Goal: Communication & Community: Answer question/provide support

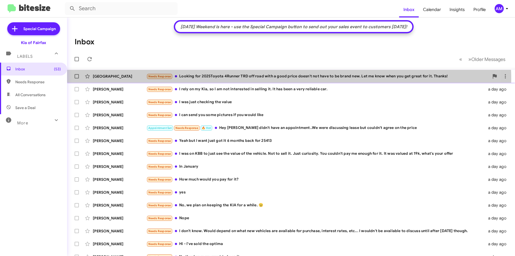
click at [233, 79] on div "Needs Response Looking for 2025Toyota 4Runner TRD off road with a good price do…" at bounding box center [318, 76] width 343 height 6
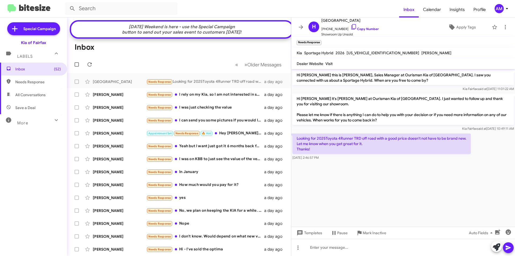
click at [134, 48] on mat-toolbar-row "Inbox" at bounding box center [179, 47] width 224 height 17
click at [507, 8] on icon at bounding box center [507, 8] width 6 height 6
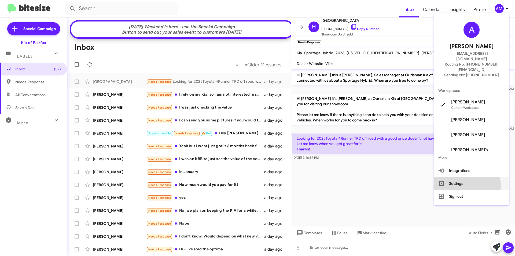
click at [473, 177] on button "Settings" at bounding box center [471, 183] width 75 height 13
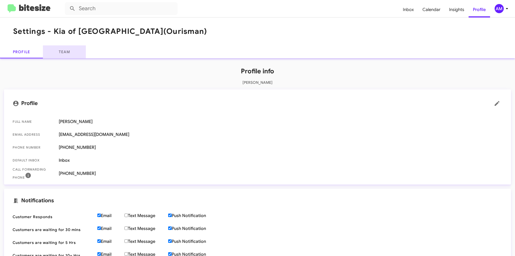
click at [67, 50] on link "Team" at bounding box center [64, 51] width 43 height 13
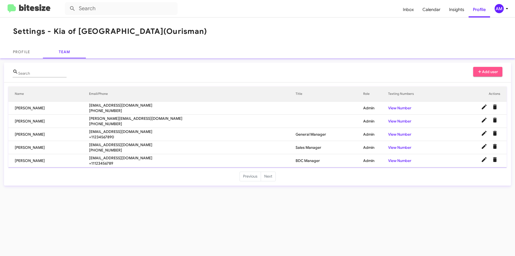
click at [492, 71] on span "Add user" at bounding box center [488, 72] width 21 height 10
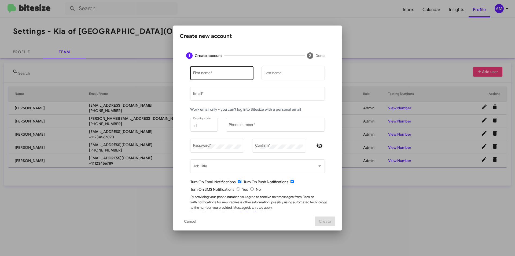
click at [217, 71] on div "First name *" at bounding box center [222, 72] width 58 height 15
type input "Brandon"
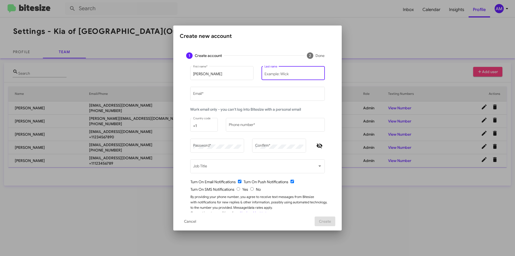
click at [287, 70] on div "Last name" at bounding box center [294, 72] width 58 height 15
paste input "Gonzales"
type input "Gonzales"
click at [234, 90] on div "Email *" at bounding box center [257, 93] width 129 height 15
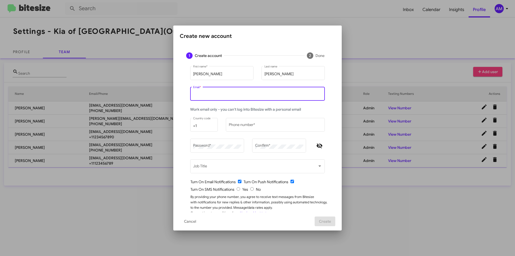
paste input "bgonzales@ourismancars.com"
type input "bgonzales@ourismancars.com"
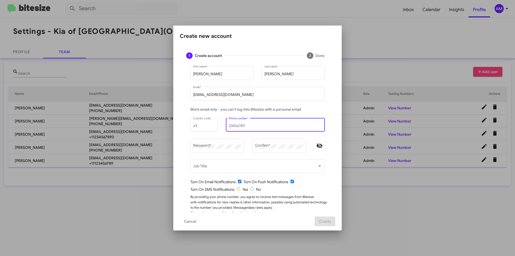
click at [249, 126] on input "Phone number *" at bounding box center [275, 126] width 93 height 4
paste input "(703) 300-2367"
type input "(703) 300-2367"
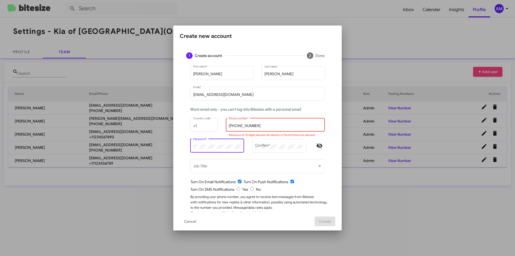
click at [310, 180] on div "Turn On Email Notifications Turn On Push Notifications" at bounding box center [260, 181] width 138 height 5
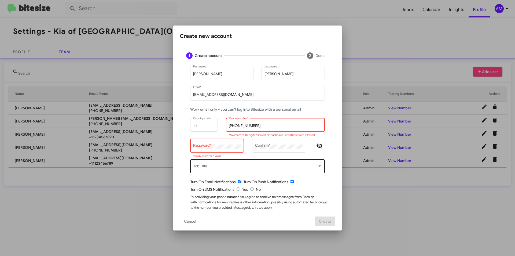
click at [224, 163] on div "Job Title" at bounding box center [257, 165] width 129 height 15
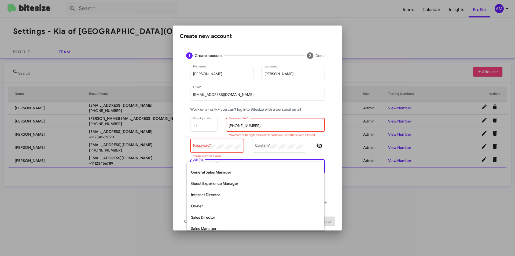
scroll to position [107, 0]
click at [213, 197] on span "Sales Manager" at bounding box center [255, 194] width 129 height 11
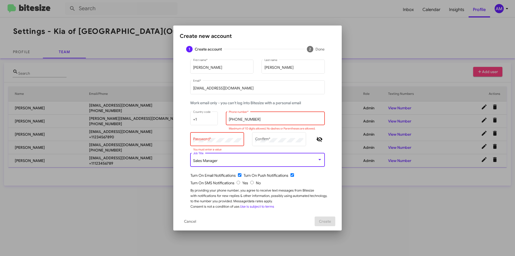
scroll to position [10, 0]
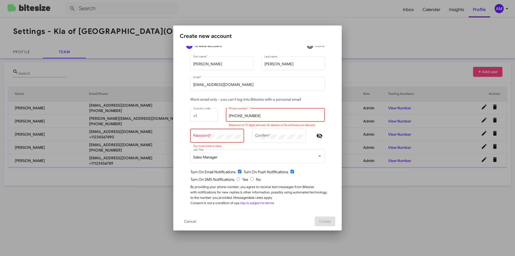
click at [239, 180] on div "Turn On SMS Notifications Yes No" at bounding box center [260, 179] width 138 height 5
click at [237, 179] on input "radio" at bounding box center [238, 178] width 3 height 3
radio input "true"
click at [332, 170] on div "Brandon First name * Gonzales Last name bgonzales@ourismancars.com Email * Work…" at bounding box center [258, 133] width 156 height 157
click at [318, 139] on button "Hide password" at bounding box center [319, 135] width 11 height 11
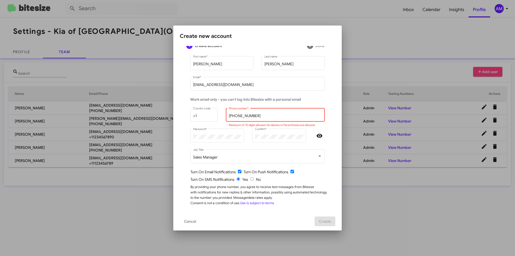
drag, startPoint x: 245, startPoint y: 117, endPoint x: 257, endPoint y: 124, distance: 13.9
click at [246, 117] on input "(703) 300-2367" at bounding box center [275, 116] width 93 height 4
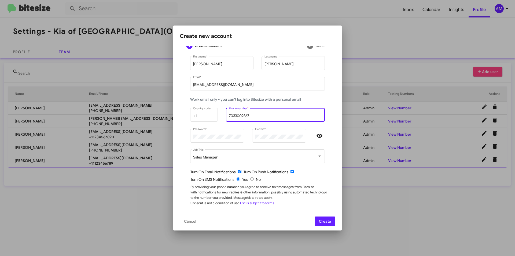
type input "7033002367"
click at [326, 220] on span "Create" at bounding box center [325, 221] width 12 height 10
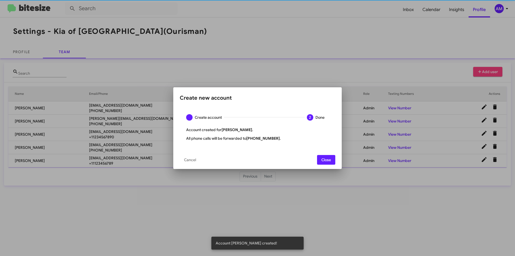
scroll to position [0, 0]
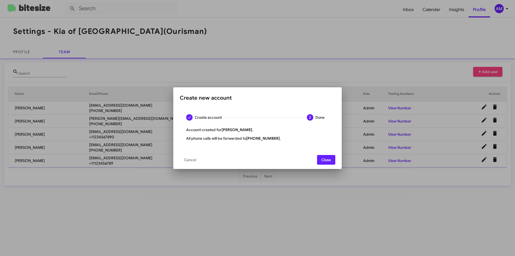
click at [329, 160] on span "Close" at bounding box center [327, 160] width 10 height 10
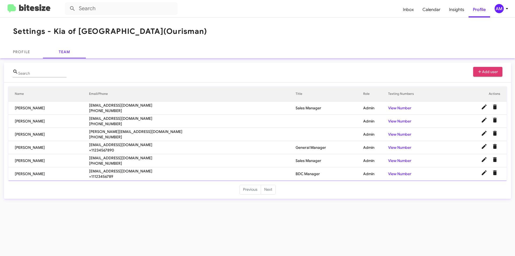
click at [492, 72] on span "Add user" at bounding box center [488, 72] width 21 height 10
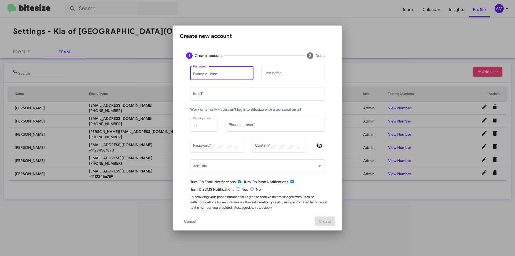
click at [225, 72] on input "First name *" at bounding box center [222, 74] width 58 height 4
type input "Paul"
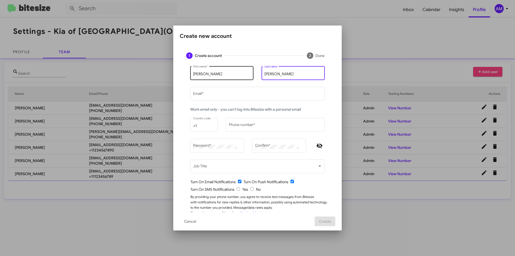
type input "Snell"
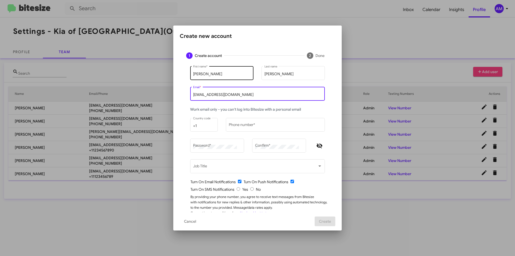
type input "Psnell@ourismancars.com"
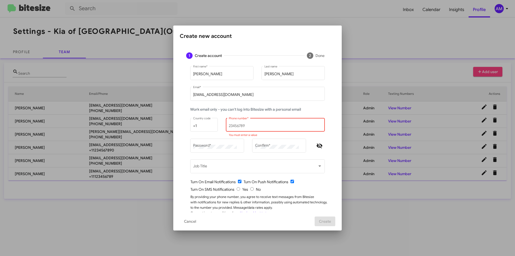
click at [247, 125] on input "Phone number *" at bounding box center [275, 126] width 93 height 4
paste input "(571) 758-9852"
click at [235, 126] on input "(571) 758-9852" at bounding box center [275, 126] width 93 height 4
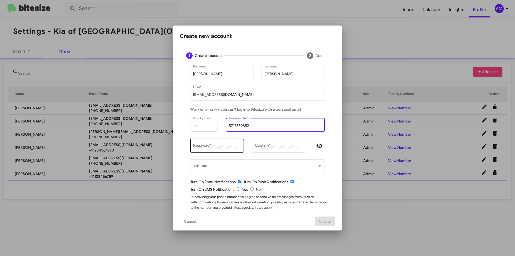
type input "5717589852"
click at [224, 149] on div "Password *" at bounding box center [217, 145] width 48 height 15
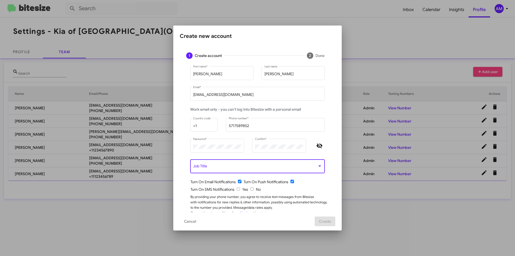
click at [205, 167] on span at bounding box center [255, 167] width 124 height 4
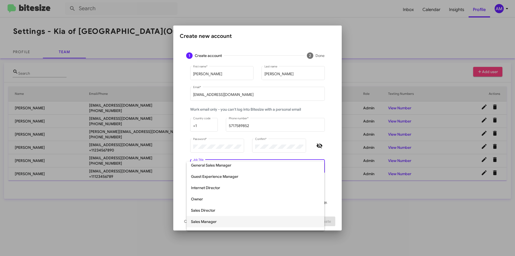
scroll to position [58, 0]
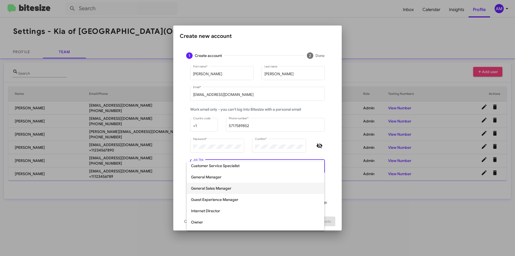
click at [238, 189] on span "General Sales Manager" at bounding box center [255, 187] width 129 height 11
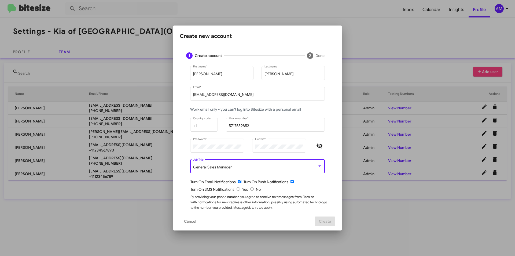
scroll to position [10, 0]
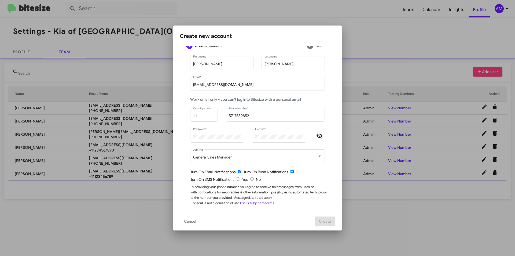
click at [237, 180] on input "radio" at bounding box center [238, 178] width 3 height 3
radio input "true"
click at [330, 220] on span "Create" at bounding box center [325, 221] width 12 height 10
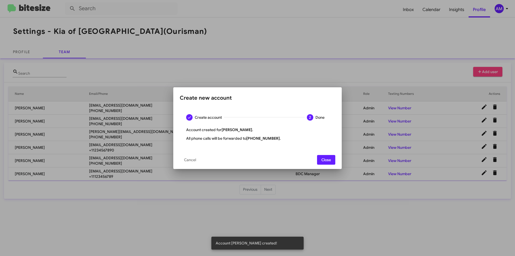
click at [327, 160] on span "Close" at bounding box center [327, 160] width 10 height 10
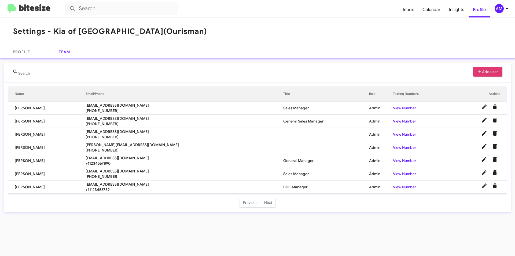
click at [491, 73] on span "Add user" at bounding box center [488, 72] width 21 height 10
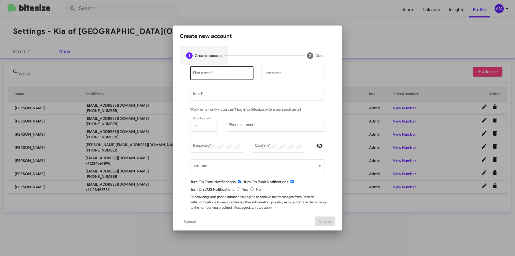
click at [225, 71] on div "First name *" at bounding box center [222, 72] width 58 height 15
type input "Kevin"
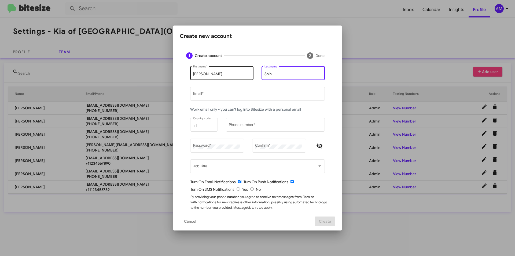
type input "Shin"
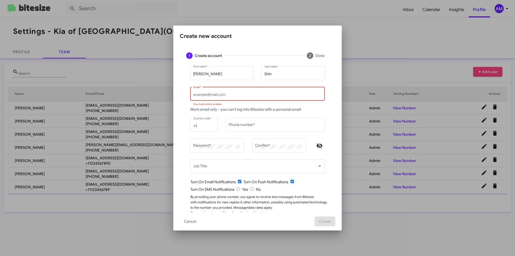
click at [239, 94] on input "Email *" at bounding box center [257, 95] width 129 height 4
paste input "kshin@ourismancars.com"
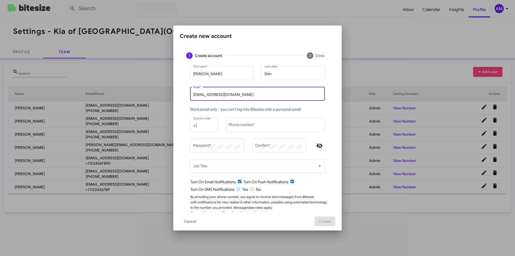
type input "kshin@ourismancars.com"
click at [233, 124] on input "Phone number *" at bounding box center [275, 126] width 93 height 4
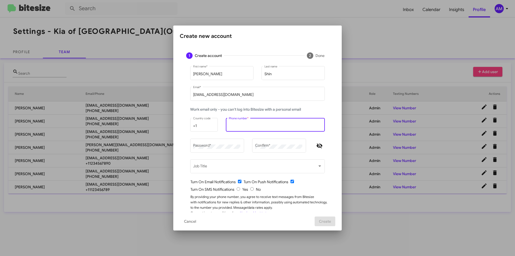
paste input "(703) 398-3652"
click at [244, 126] on input "(703) 398-3652" at bounding box center [275, 126] width 93 height 4
type input "7033983652"
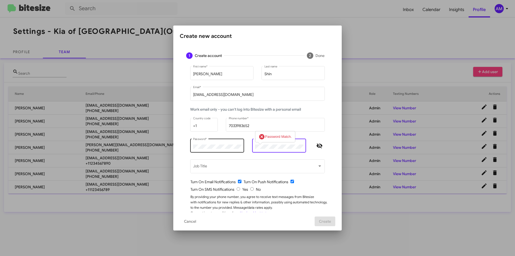
click at [215, 149] on div "Password *" at bounding box center [217, 145] width 48 height 15
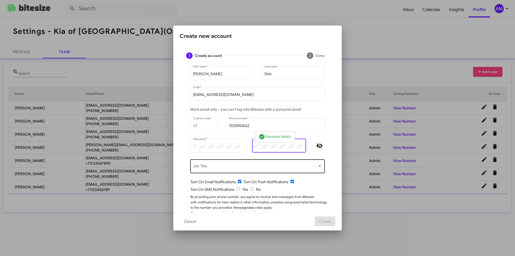
click at [214, 165] on div "Job Title" at bounding box center [257, 165] width 129 height 15
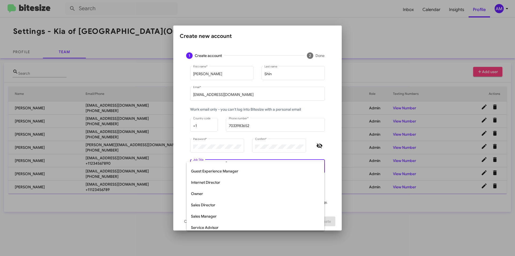
scroll to position [107, 0]
click at [224, 195] on span "Sales Manager" at bounding box center [255, 194] width 129 height 11
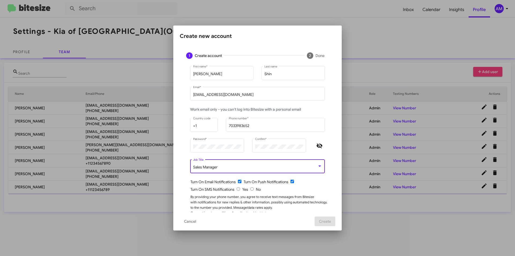
click at [238, 188] on input "radio" at bounding box center [238, 188] width 3 height 3
radio input "true"
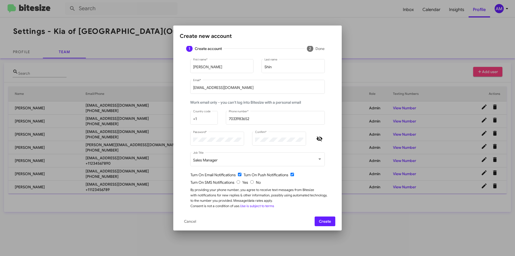
scroll to position [10, 0]
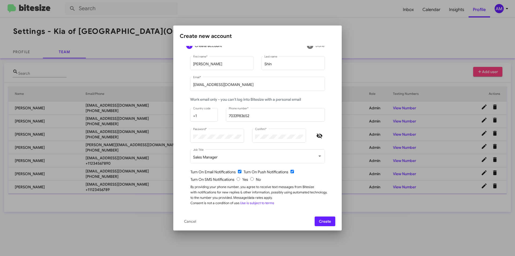
click at [331, 221] on span "Create" at bounding box center [325, 221] width 12 height 10
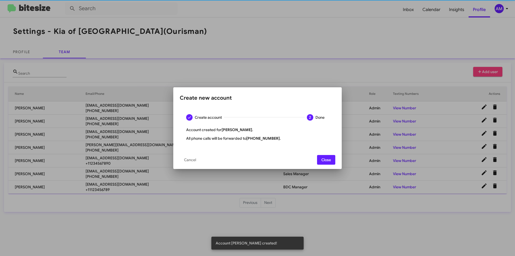
scroll to position [0, 0]
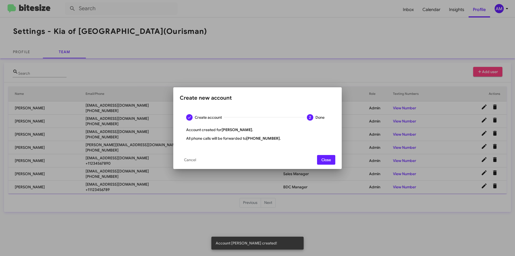
click at [330, 158] on span "Close" at bounding box center [327, 160] width 10 height 10
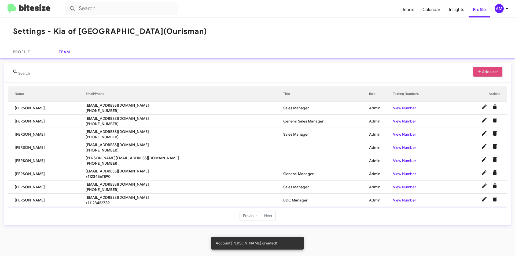
click at [485, 74] on span "Add user" at bounding box center [488, 72] width 21 height 10
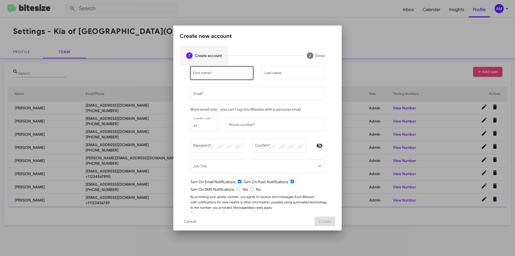
click at [229, 75] on input "First name *" at bounding box center [222, 74] width 58 height 4
type input "Ben"
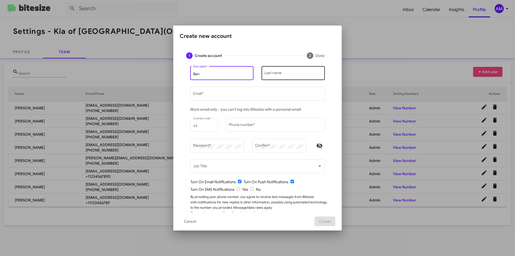
click at [277, 73] on input "Last name" at bounding box center [294, 74] width 58 height 4
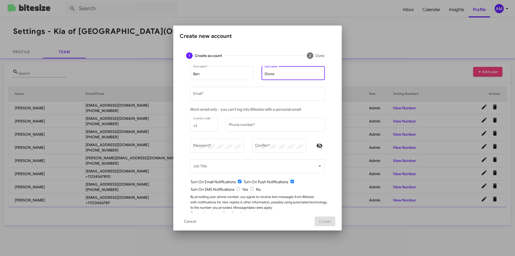
type input "Shore"
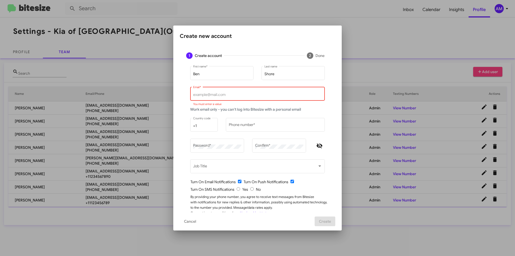
paste input "bshore@ourismancars.com"
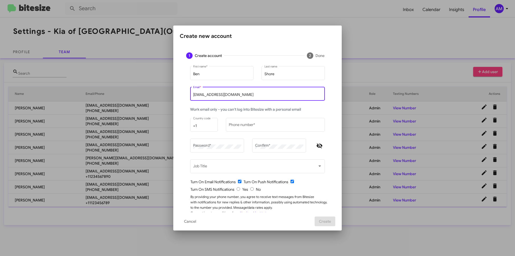
type input "bshore@ourismancars.com"
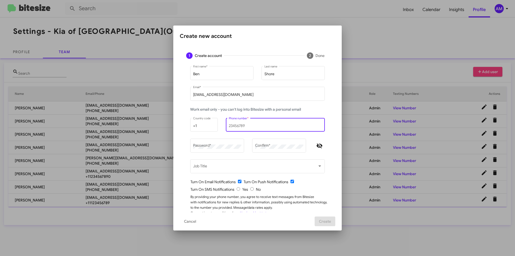
click at [242, 127] on input "Phone number *" at bounding box center [275, 126] width 93 height 4
paste input "(703) 955-6370"
click at [244, 125] on input "(703) 955-6370" at bounding box center [275, 126] width 93 height 4
type input "7039556370"
click at [213, 142] on div "Password *" at bounding box center [217, 145] width 48 height 15
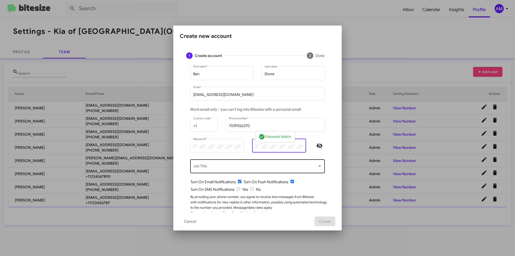
scroll to position [10, 0]
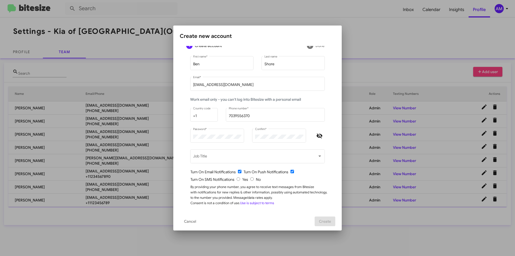
drag, startPoint x: 234, startPoint y: 178, endPoint x: 246, endPoint y: 179, distance: 11.6
click at [234, 178] on div "Turn On SMS Notifications Yes No" at bounding box center [260, 179] width 138 height 5
click at [237, 182] on div "Turn On SMS Notifications Yes No" at bounding box center [260, 179] width 138 height 5
click at [237, 179] on input "radio" at bounding box center [238, 178] width 3 height 3
radio input "true"
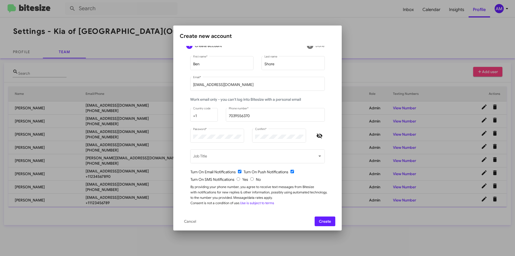
click at [330, 221] on span "Create" at bounding box center [325, 221] width 12 height 10
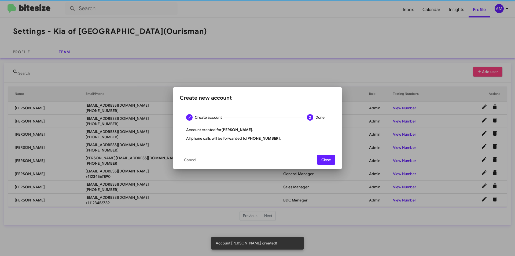
scroll to position [0, 0]
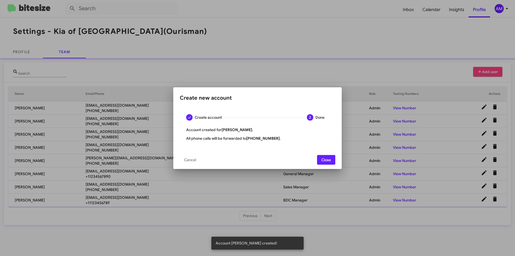
click at [329, 159] on span "Close" at bounding box center [327, 160] width 10 height 10
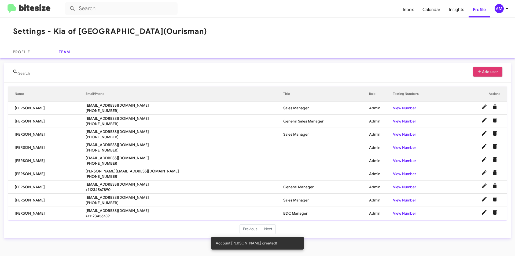
click at [36, 9] on img at bounding box center [29, 8] width 43 height 9
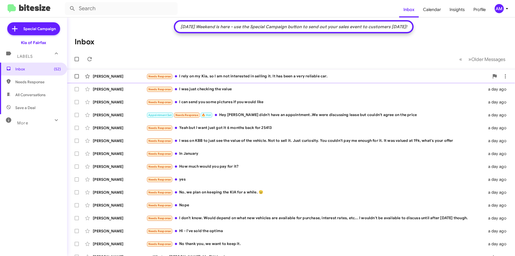
click at [181, 74] on div "Needs Response I rely on my Kia, so I am not interested in selling it. It has b…" at bounding box center [318, 76] width 343 height 6
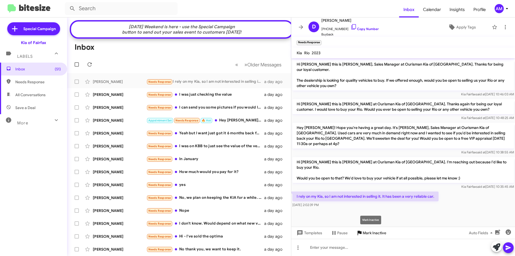
click at [378, 234] on span "Mark Inactive" at bounding box center [375, 233] width 24 height 10
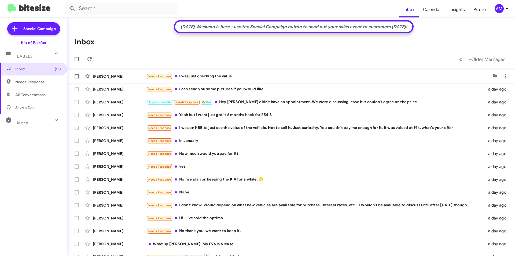
click at [239, 75] on div "Needs Response I was just checking the value" at bounding box center [318, 76] width 343 height 6
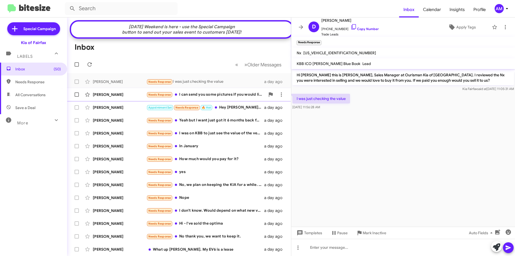
click at [218, 98] on div "Needs Response I can send you some pictures if you would like" at bounding box center [206, 95] width 119 height 6
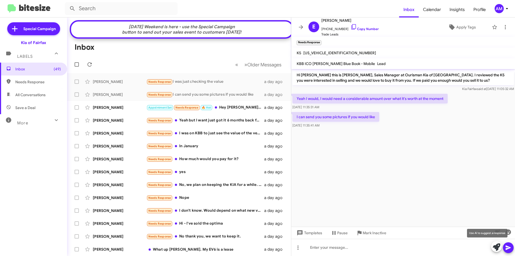
click at [496, 248] on icon at bounding box center [497, 247] width 8 height 8
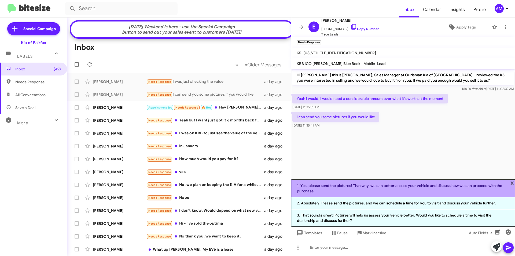
click at [390, 191] on li "1. Yes, please send the pictures! That way, we can better assess your vehicle a…" at bounding box center [403, 188] width 224 height 18
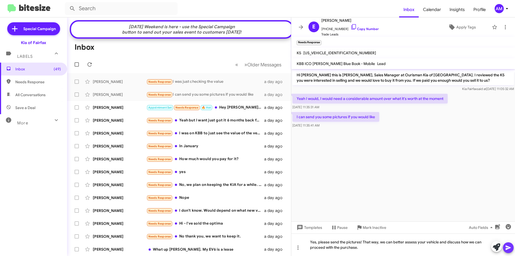
click at [508, 247] on icon at bounding box center [508, 247] width 5 height 5
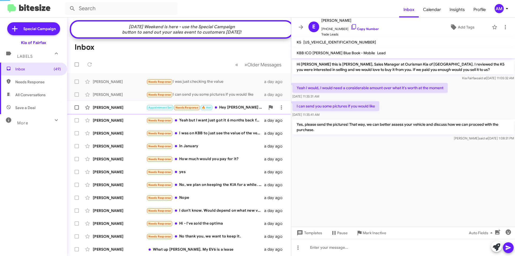
click at [221, 111] on div "Appointment Set Needs Response 🔥 Hot Hey Anthony didn't have an appointment..We…" at bounding box center [206, 107] width 119 height 6
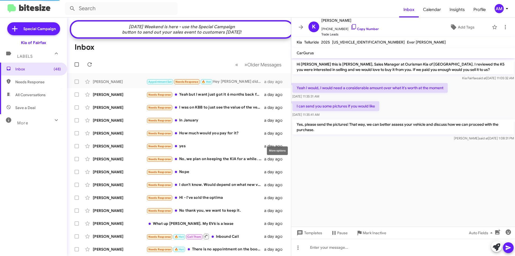
scroll to position [77, 0]
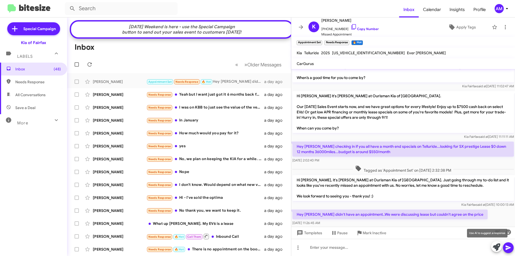
click at [497, 246] on icon at bounding box center [497, 247] width 8 height 8
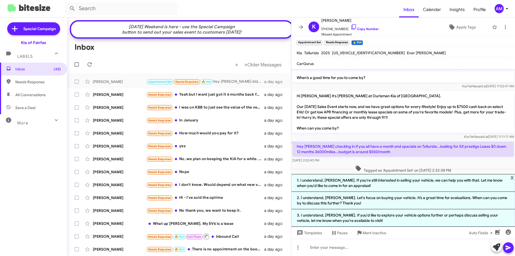
click at [436, 228] on div "Templates Pause Mark Inactive Auto Fields" at bounding box center [403, 233] width 224 height 12
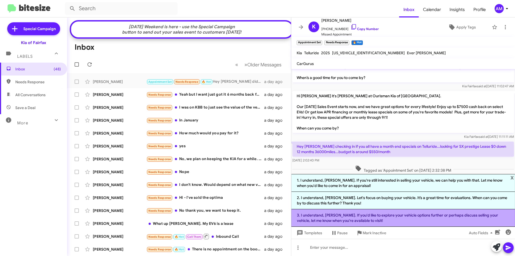
click at [436, 220] on li "3. I understand, Keshav. If you'd like to explore your vehicle options further …" at bounding box center [403, 217] width 224 height 17
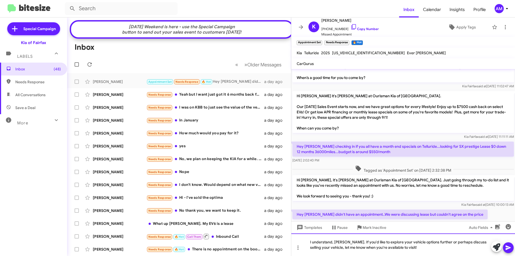
drag, startPoint x: 435, startPoint y: 242, endPoint x: 471, endPoint y: 259, distance: 39.7
click at [471, 255] on html "Inbox Calendar Insights Profile AM Special Campaign Kia of Fairfax Labels Inbox…" at bounding box center [257, 128] width 515 height 256
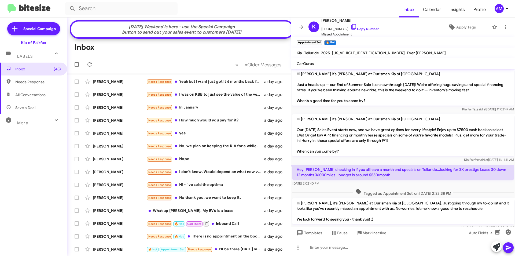
scroll to position [107, 0]
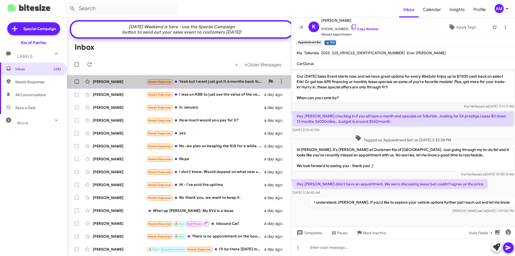
click at [217, 85] on div "Needs Response Yeah but I want just got it 6 months back for 25413" at bounding box center [206, 82] width 119 height 6
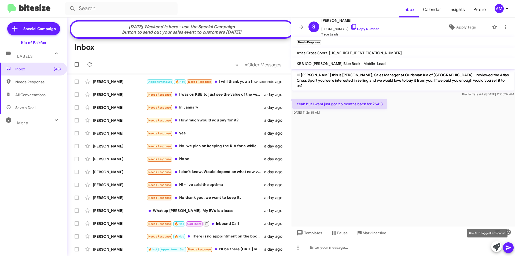
click at [497, 247] on icon at bounding box center [497, 247] width 8 height 8
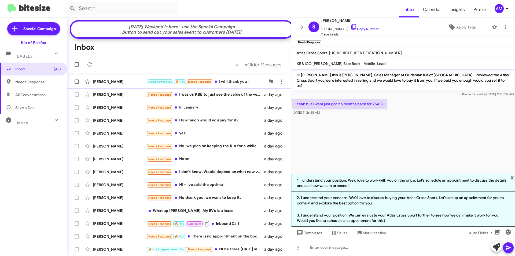
click at [233, 85] on div "Appointment Set 🔥 Hot Needs Response I will thank you !" at bounding box center [206, 82] width 119 height 6
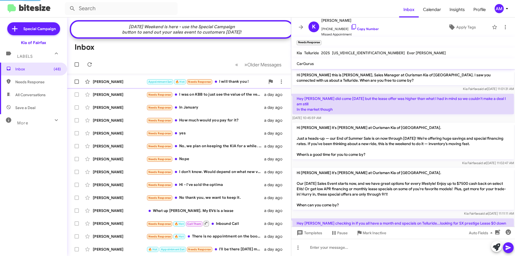
scroll to position [127, 0]
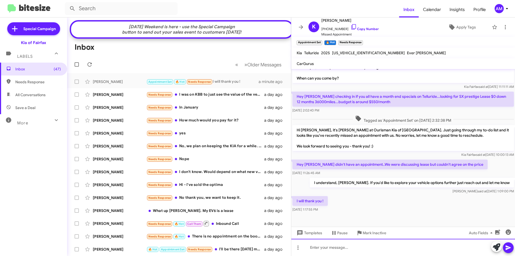
click at [338, 246] on div at bounding box center [403, 247] width 224 height 17
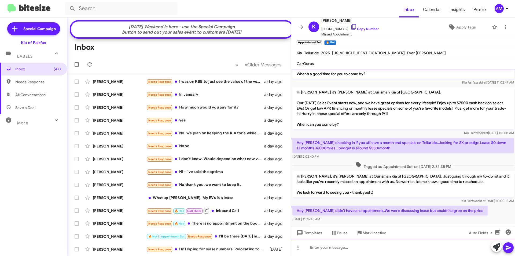
scroll to position [146, 0]
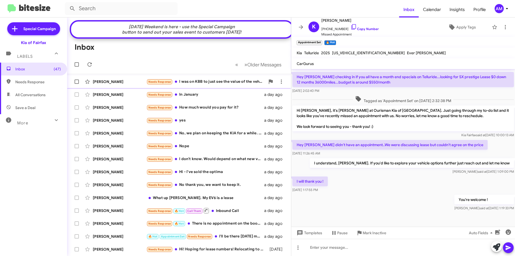
click at [215, 84] on div "Needs Response I was on KBB to just see the value of the vehicle. Not to sell i…" at bounding box center [206, 82] width 119 height 6
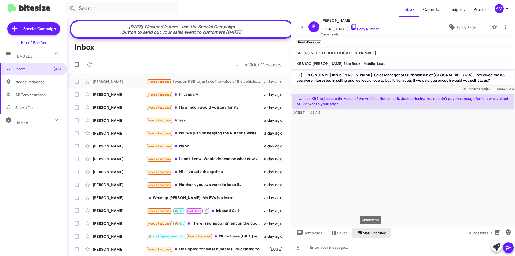
click at [380, 235] on span "Mark Inactive" at bounding box center [375, 233] width 24 height 10
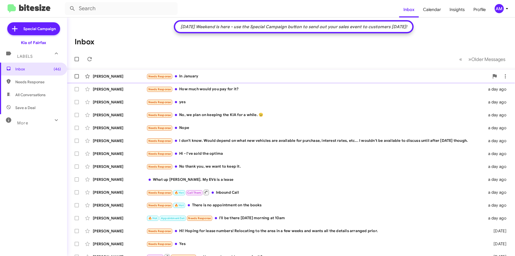
click at [198, 73] on div "Needs Response In January" at bounding box center [318, 76] width 343 height 6
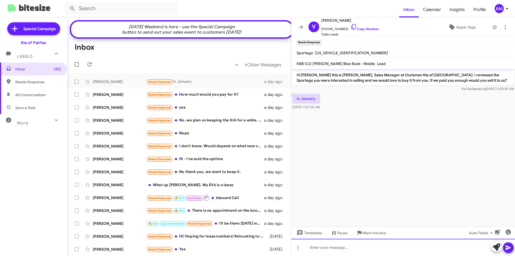
click at [359, 255] on div at bounding box center [403, 247] width 224 height 17
click at [500, 249] on icon at bounding box center [497, 247] width 8 height 8
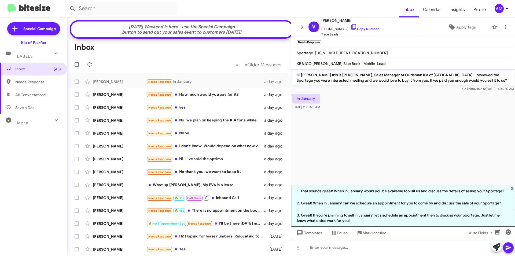
click at [362, 250] on div at bounding box center [403, 247] width 224 height 17
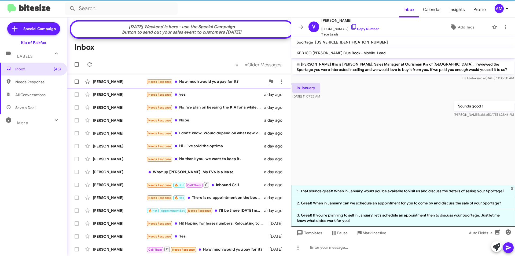
click at [224, 85] on div "Needs Response How much would you pay for it?" at bounding box center [206, 82] width 119 height 6
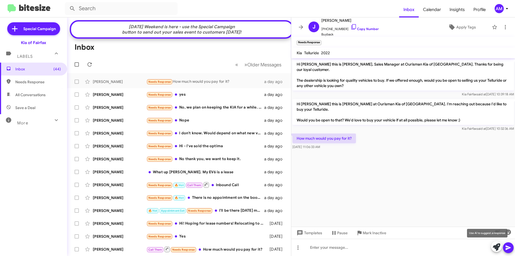
click at [498, 246] on icon at bounding box center [497, 247] width 8 height 8
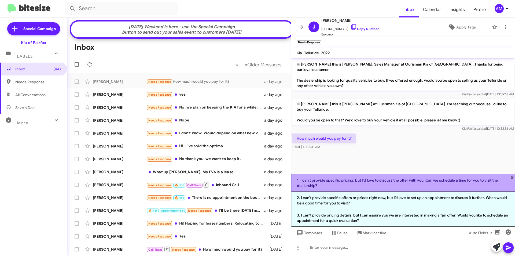
click at [414, 188] on li "1. I can't provide specific pricing, but I'd love to discuss the offer with you…" at bounding box center [403, 183] width 224 height 18
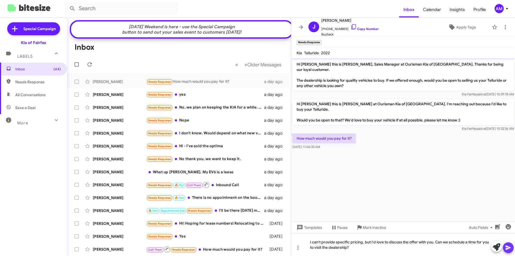
click at [510, 248] on icon at bounding box center [508, 247] width 5 height 5
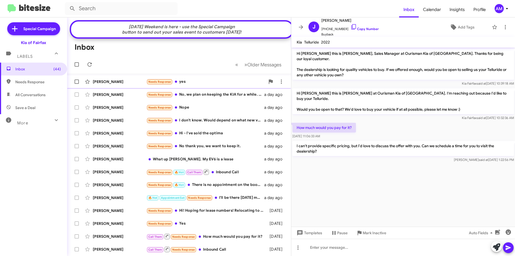
click at [203, 85] on div "Needs Response yes" at bounding box center [206, 82] width 119 height 6
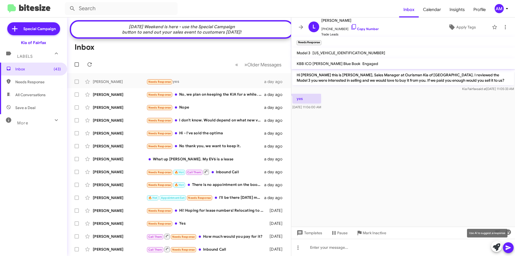
click at [501, 248] on button at bounding box center [496, 246] width 11 height 11
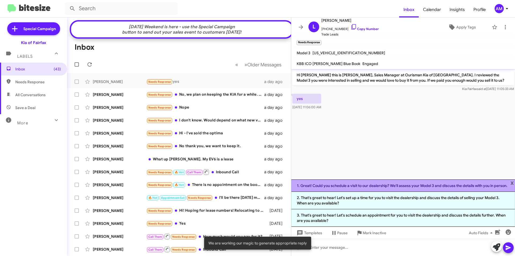
click at [333, 184] on li "1. Great! Could you schedule a visit to our dealership? We'll assess your Model…" at bounding box center [403, 185] width 224 height 12
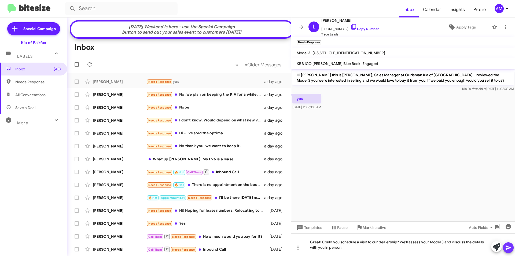
click at [506, 247] on icon at bounding box center [508, 247] width 5 height 5
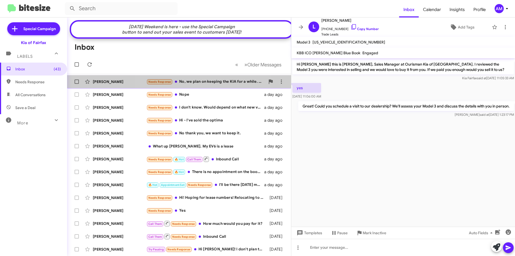
click at [189, 85] on div "Needs Response No, we plan on keeping the KIA for a while. 😉" at bounding box center [206, 82] width 119 height 6
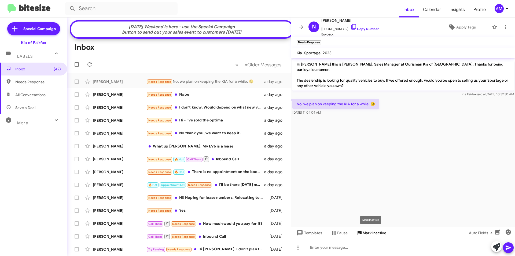
click at [374, 235] on span "Mark Inactive" at bounding box center [375, 233] width 24 height 10
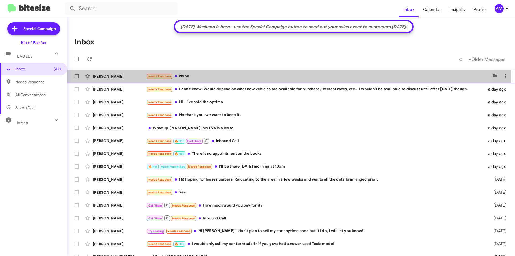
click at [230, 77] on div "Needs Response Nope" at bounding box center [318, 76] width 343 height 6
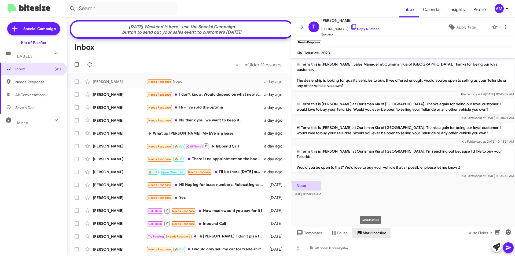
click at [364, 235] on span "Mark Inactive" at bounding box center [375, 233] width 24 height 10
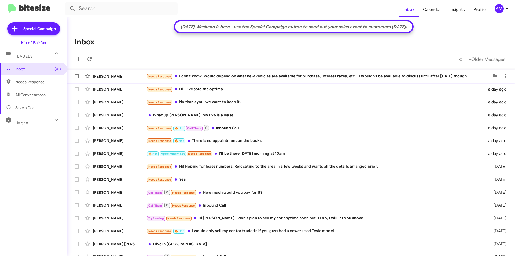
click at [206, 74] on div "Needs Response I don't know. Would depend on what new vehicles are available fo…" at bounding box center [318, 76] width 343 height 6
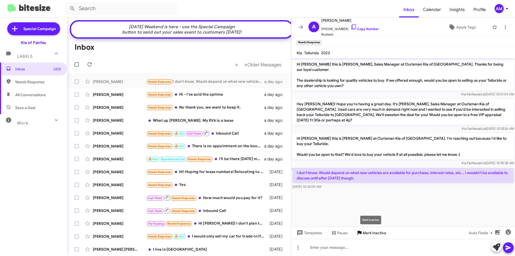
click at [375, 234] on span "Mark Inactive" at bounding box center [375, 233] width 24 height 10
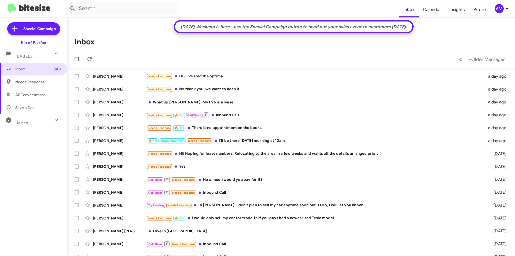
click at [30, 95] on span "All Conversations" at bounding box center [30, 94] width 30 height 5
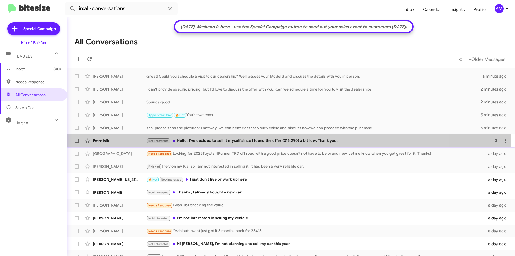
click at [242, 143] on div "Not-Interested Hello. I’ve decided to sell it myself since I found the offer ($…" at bounding box center [318, 141] width 343 height 6
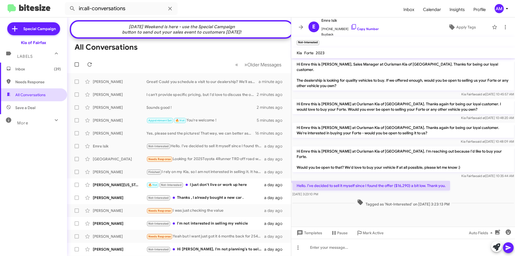
click at [52, 96] on span "All Conversations" at bounding box center [33, 94] width 67 height 13
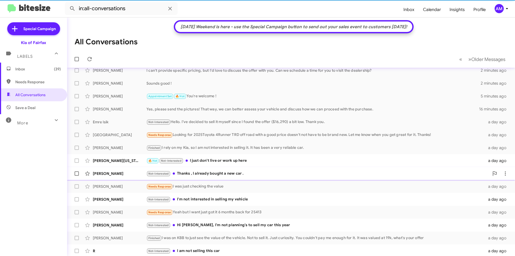
scroll to position [27, 0]
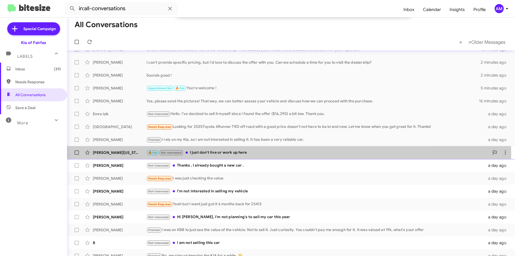
click at [234, 156] on div "Bryant Washington 🔥 Hot Not-Interested I just don't live or work up here a day …" at bounding box center [291, 152] width 440 height 11
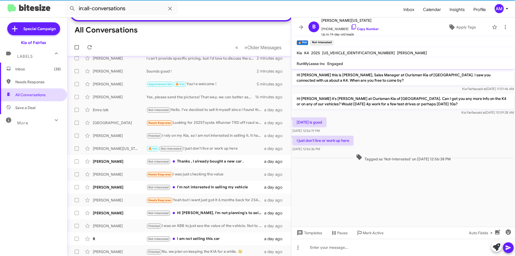
click at [32, 93] on span "All Conversations" at bounding box center [30, 94] width 30 height 5
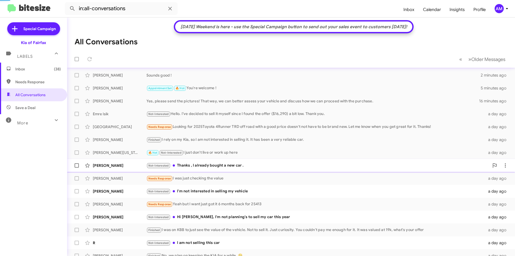
click at [194, 165] on div "Not-Interested Thanks , I already bought a new car ." at bounding box center [318, 165] width 343 height 6
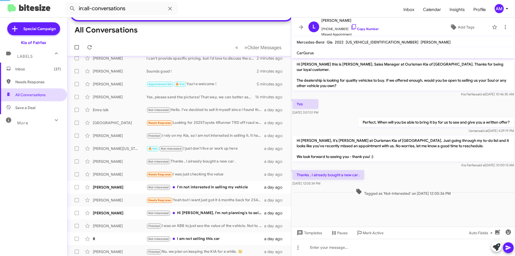
click at [50, 97] on span "All Conversations" at bounding box center [33, 94] width 67 height 13
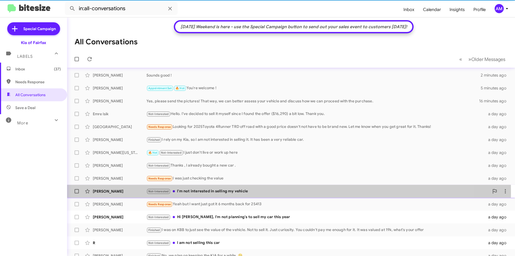
click at [186, 193] on div "Not-Interested I'm not interested in selling my vehicle" at bounding box center [318, 191] width 343 height 6
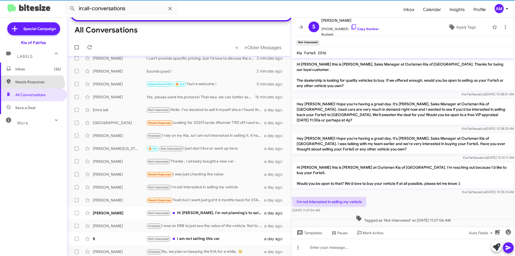
click at [29, 88] on span "Needs Response" at bounding box center [33, 81] width 67 height 13
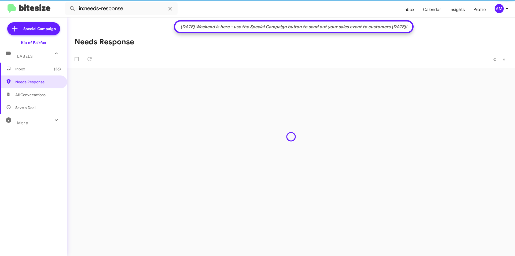
click at [33, 92] on span "All Conversations" at bounding box center [30, 94] width 30 height 5
type input "in:all-conversations"
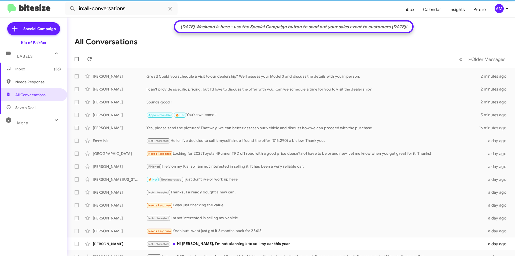
click at [27, 59] on div "Labels" at bounding box center [28, 54] width 48 height 10
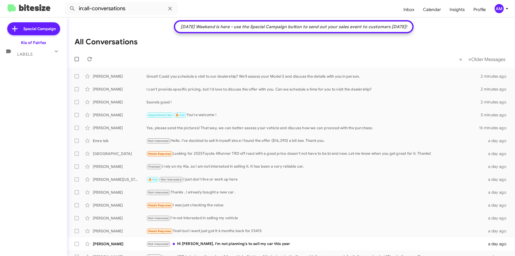
click at [30, 52] on span "Labels" at bounding box center [25, 54] width 16 height 5
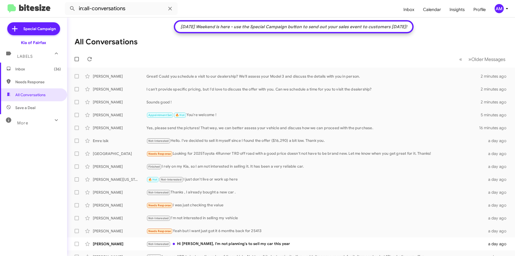
click at [25, 69] on span "Inbox (36)" at bounding box center [38, 68] width 46 height 5
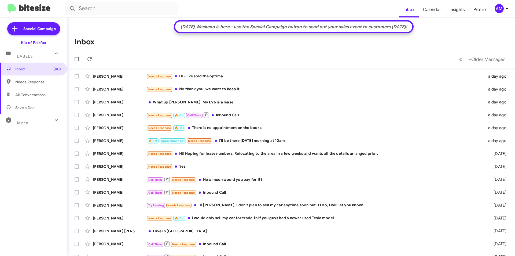
click at [52, 122] on mat-icon at bounding box center [56, 120] width 9 height 9
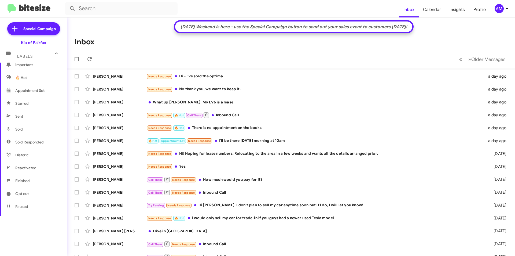
scroll to position [46, 0]
click at [34, 184] on span "Historic" at bounding box center [33, 181] width 67 height 13
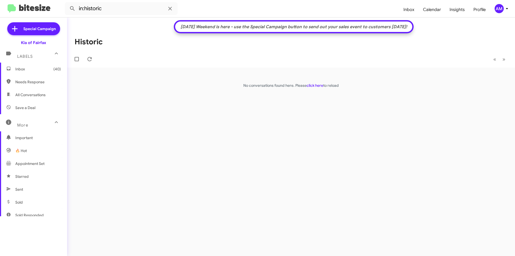
click at [31, 140] on span "Important" at bounding box center [33, 137] width 67 height 13
type input "in:important"
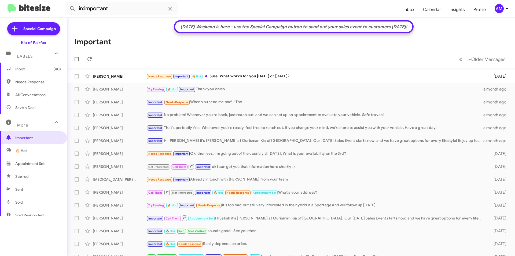
click at [30, 71] on span "Inbox (40)" at bounding box center [38, 68] width 46 height 5
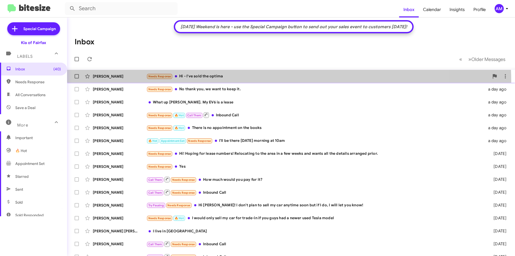
click at [276, 81] on div "Nicholas Young Needs Response Hi - I've sold the optima a day ago" at bounding box center [291, 76] width 440 height 11
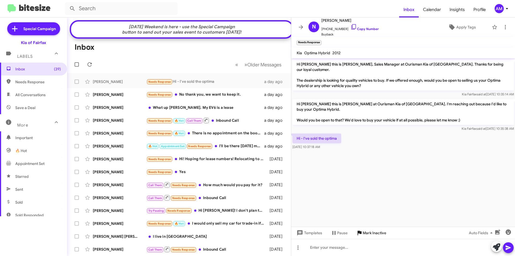
click at [369, 234] on span "Mark Inactive" at bounding box center [375, 233] width 24 height 10
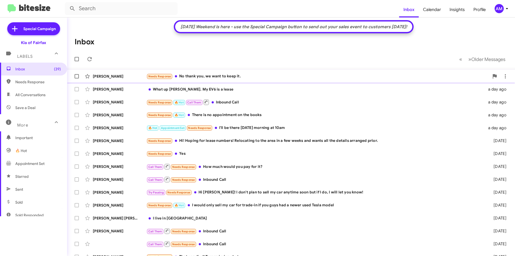
click at [218, 74] on div "Needs Response No thank you, we want to keep it." at bounding box center [318, 76] width 343 height 6
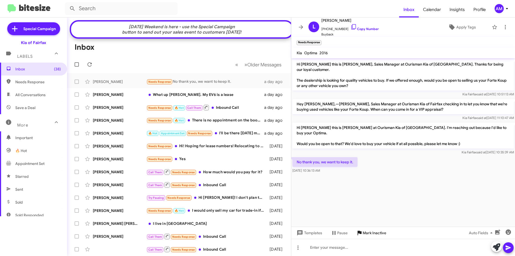
click at [373, 231] on span "Mark Inactive" at bounding box center [375, 233] width 24 height 10
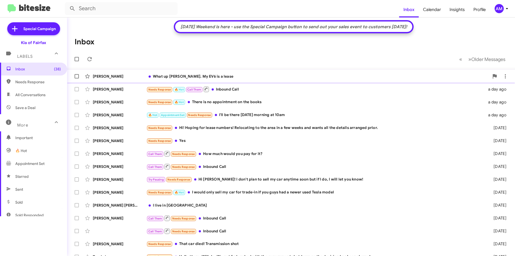
click at [226, 78] on div "What up Anthony. My EV6 is a lease" at bounding box center [318, 76] width 343 height 5
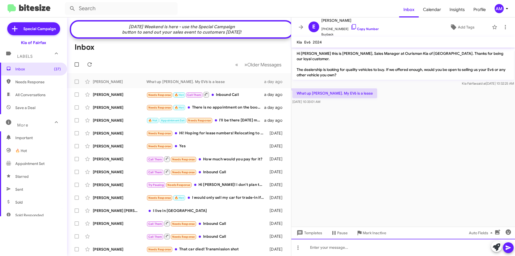
click at [354, 247] on div at bounding box center [403, 247] width 224 height 17
click at [499, 249] on icon at bounding box center [497, 247] width 8 height 8
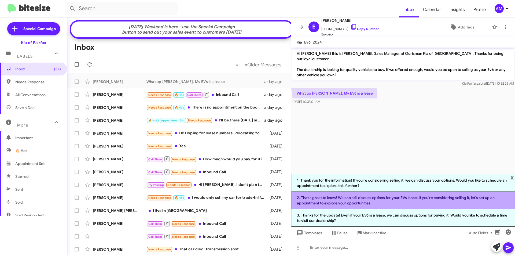
click at [417, 198] on li "2. That's great to know! We can still discuss options for your EV6 lease. If yo…" at bounding box center [403, 200] width 224 height 17
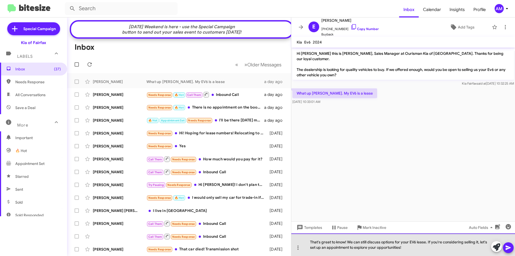
drag, startPoint x: 464, startPoint y: 241, endPoint x: 480, endPoint y: 241, distance: 15.3
click at [480, 241] on div "That's great to know! We can still discuss options for your EV6 lease. If you'r…" at bounding box center [403, 244] width 224 height 23
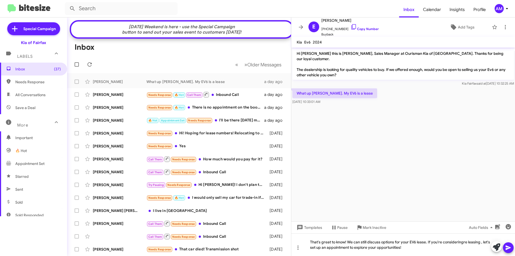
click at [510, 247] on icon at bounding box center [508, 247] width 5 height 5
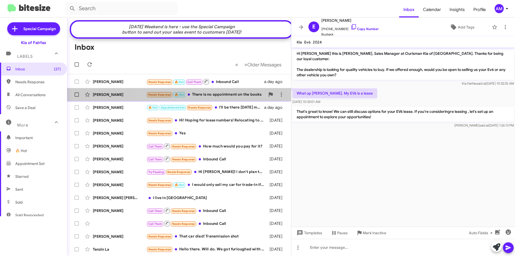
click at [243, 98] on div "Needs Response 🔥 Hot There is no appointment on the books" at bounding box center [206, 95] width 119 height 6
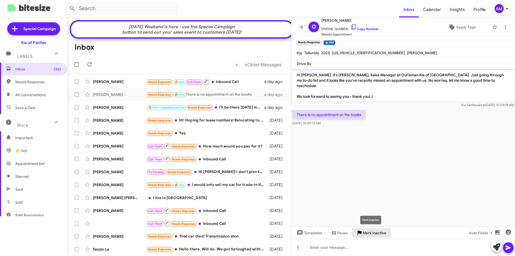
click at [378, 233] on span "Mark Inactive" at bounding box center [375, 233] width 24 height 10
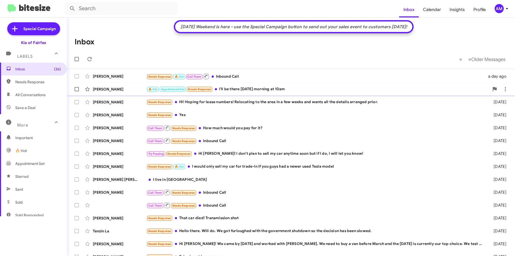
click at [252, 89] on div "🔥 Hot Appointment Set Needs Response I'll be there Friday morning at 10am" at bounding box center [318, 89] width 343 height 6
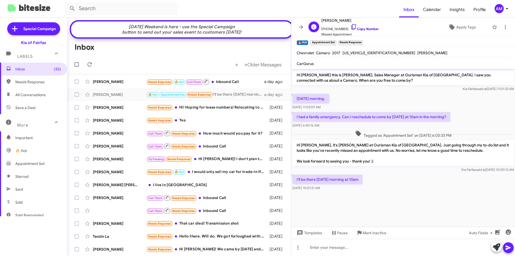
click at [363, 27] on link "Copy Number" at bounding box center [365, 29] width 28 height 4
click at [199, 82] on span "Needs Response 🔥 Hot Call Them" at bounding box center [178, 81] width 63 height 7
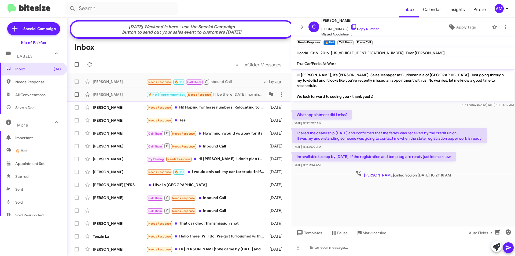
click at [223, 98] on div "🔥 Hot Appointment Set Needs Response I'll be there Friday morning at 10am" at bounding box center [206, 95] width 119 height 6
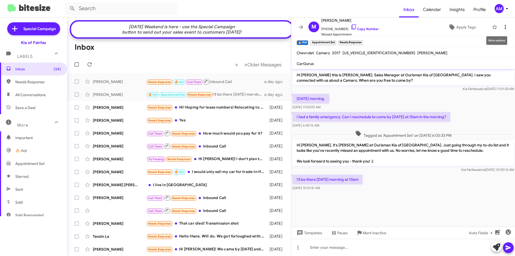
click at [504, 25] on icon at bounding box center [505, 27] width 6 height 6
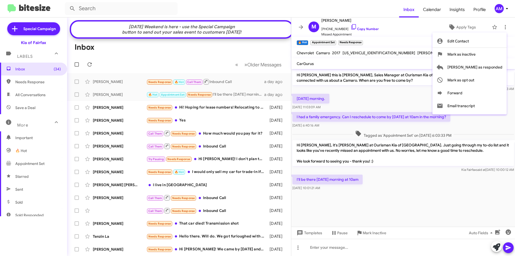
click at [424, 46] on div at bounding box center [257, 128] width 515 height 256
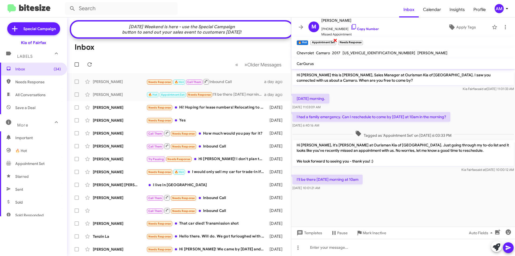
click at [329, 43] on small "Appointment Set" at bounding box center [323, 42] width 25 height 5
click at [460, 28] on span "Apply Tags" at bounding box center [467, 27] width 20 height 10
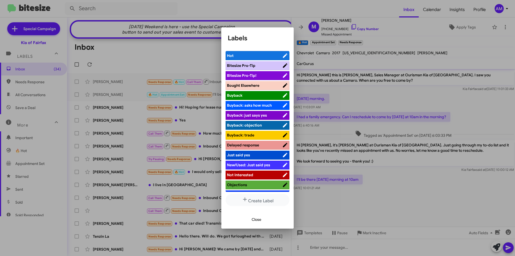
click at [318, 60] on div at bounding box center [257, 128] width 515 height 256
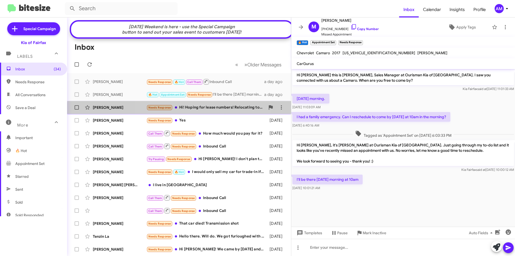
click at [190, 111] on div "Needs Response Hi! Hoping for lease numbers! Relocating to the area in a few we…" at bounding box center [206, 107] width 119 height 6
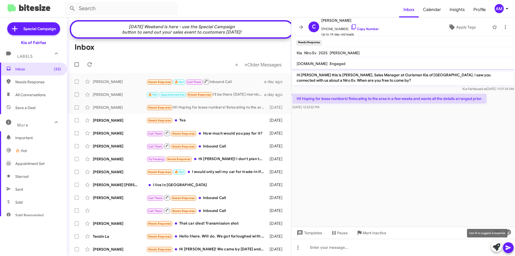
click at [498, 248] on icon at bounding box center [497, 247] width 8 height 8
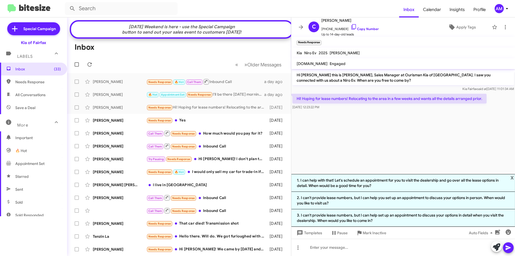
click at [345, 135] on cdk-virtual-scroll-viewport "Hi Crystal this is Anthony Mullins, Sales Manager at Ourisman Kia of Fairfax. I…" at bounding box center [403, 121] width 224 height 105
click at [353, 28] on link "Copy Number" at bounding box center [365, 29] width 28 height 4
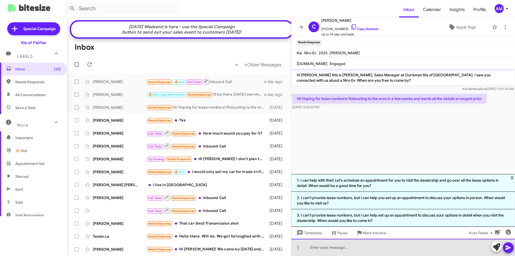
click at [343, 245] on div at bounding box center [403, 247] width 224 height 17
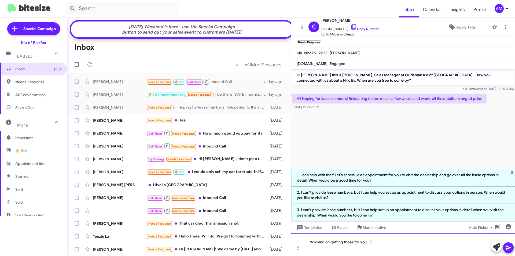
click at [515, 247] on div "Working on getting those for you ! (:" at bounding box center [403, 244] width 224 height 23
click at [510, 246] on icon at bounding box center [508, 247] width 6 height 6
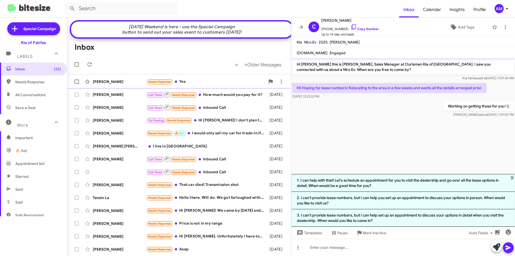
click at [222, 87] on div "Lynette Mickel Needs Response Yes 2 days ago" at bounding box center [179, 81] width 216 height 11
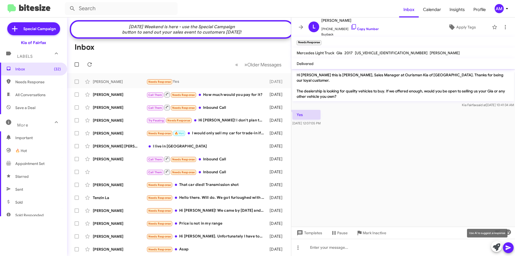
click at [493, 247] on icon at bounding box center [497, 247] width 8 height 8
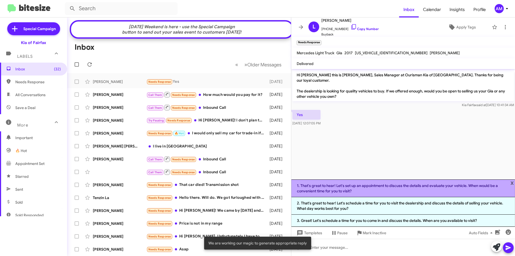
click at [433, 185] on li "1. That's great to hear! Let's set up an appointment to discuss the details and…" at bounding box center [403, 188] width 224 height 18
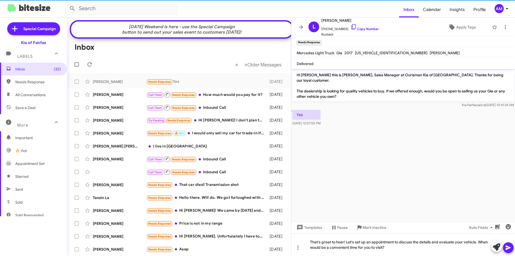
click at [510, 249] on icon at bounding box center [508, 247] width 6 height 6
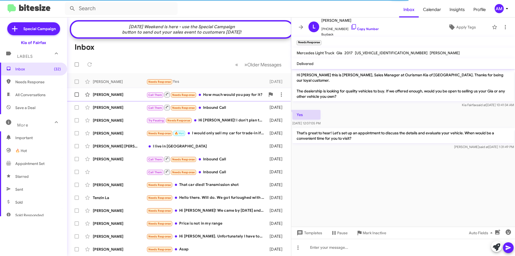
click at [228, 98] on div "Call Them Needs Response How much would you pay for it?" at bounding box center [206, 94] width 119 height 7
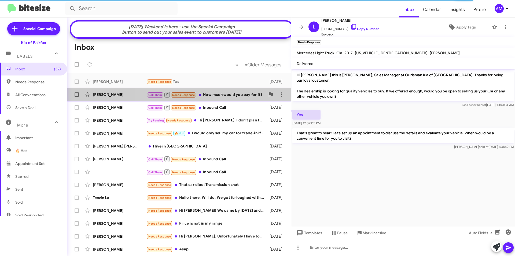
click at [235, 98] on div "Call Them Needs Response How much would you pay for it?" at bounding box center [206, 94] width 119 height 7
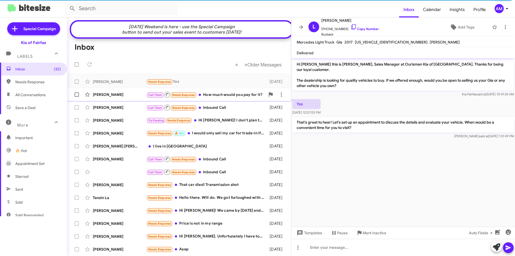
click at [221, 100] on div "Naveed Popal Call Them Needs Response How much would you pay for it? 2 days ago" at bounding box center [179, 94] width 216 height 11
click at [117, 97] on div "[PERSON_NAME]" at bounding box center [120, 94] width 54 height 5
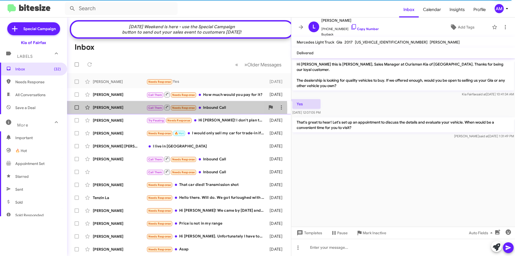
click at [140, 110] on div "[PERSON_NAME]" at bounding box center [120, 107] width 54 height 5
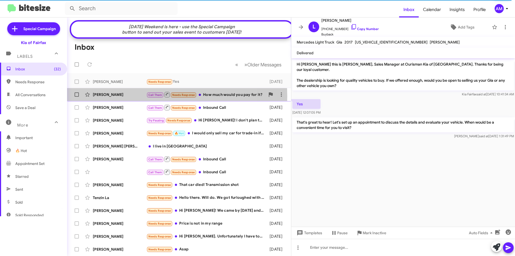
click at [136, 97] on div "[PERSON_NAME]" at bounding box center [120, 94] width 54 height 5
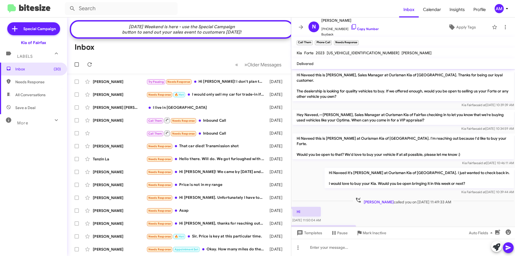
scroll to position [14, 0]
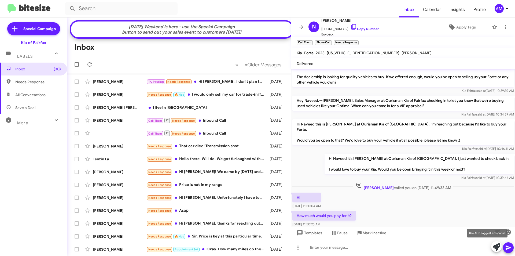
click at [499, 249] on icon at bounding box center [497, 247] width 8 height 8
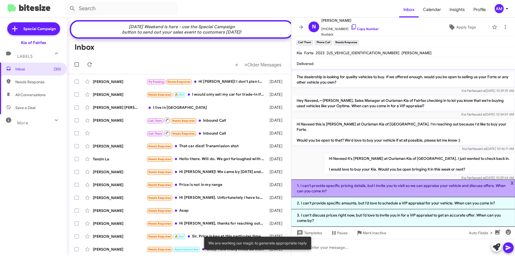
click at [388, 191] on li "1. I can't provide specific pricing details, but I invite you to visit so we ca…" at bounding box center [403, 188] width 224 height 18
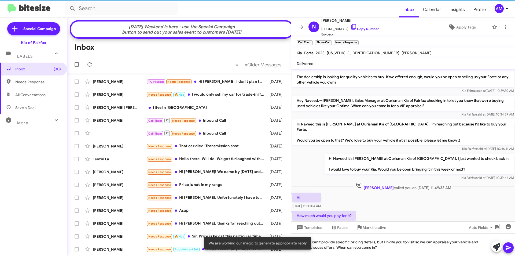
click at [508, 248] on icon at bounding box center [508, 247] width 6 height 6
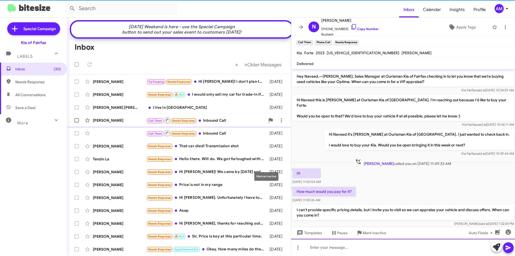
scroll to position [39, 0]
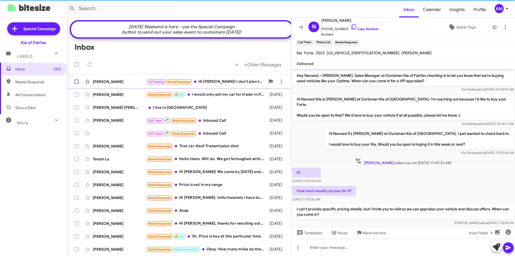
click at [243, 85] on div "Try Pausing Needs Response Hi [PERSON_NAME]! I don't plan to sell my car anytim…" at bounding box center [206, 82] width 119 height 6
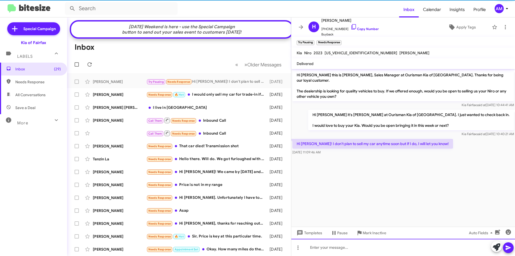
click at [352, 249] on div at bounding box center [403, 247] width 224 height 17
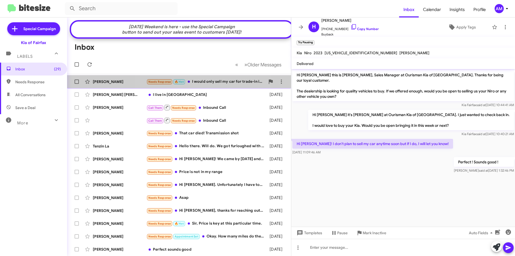
click at [200, 84] on div "Needs Response 🔥 Hot I would only sell my car for trade-in if you guys had a ne…" at bounding box center [206, 82] width 119 height 6
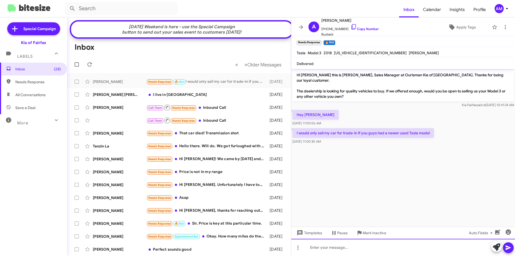
click at [370, 250] on div at bounding box center [403, 247] width 224 height 17
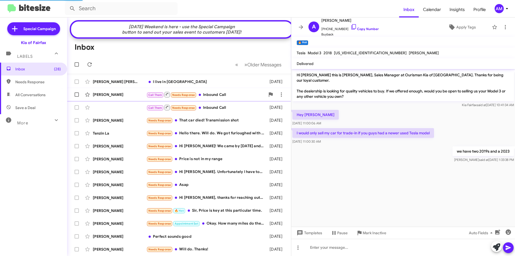
click at [191, 97] on span "Needs Response" at bounding box center [183, 94] width 23 height 3
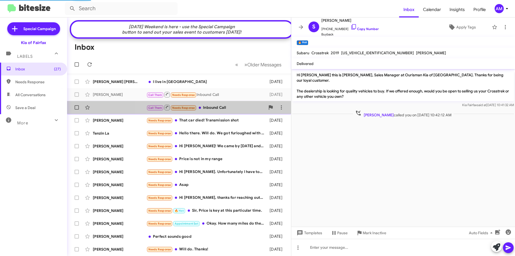
click at [225, 111] on div "Call Them Needs Response Inbound Call" at bounding box center [206, 107] width 119 height 7
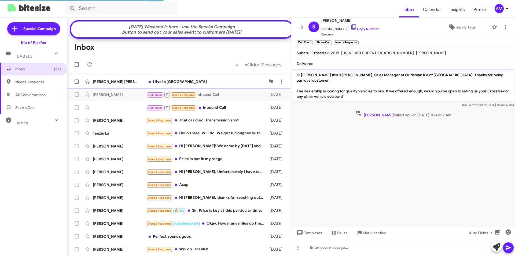
click at [192, 84] on div "I live in [GEOGRAPHIC_DATA]" at bounding box center [206, 81] width 119 height 5
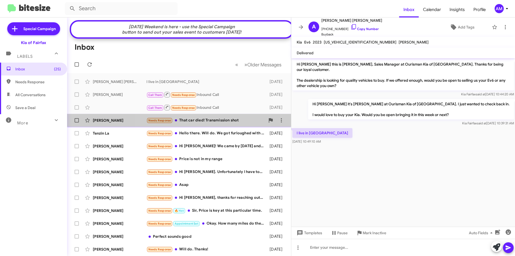
click at [191, 123] on div "Needs Response That car died! Transmission shot" at bounding box center [206, 120] width 119 height 6
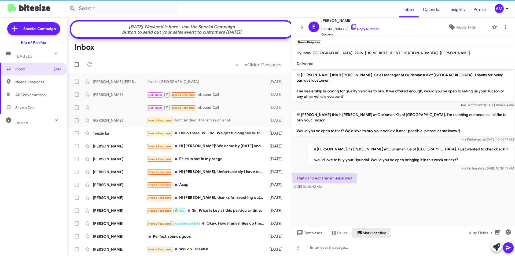
click at [374, 233] on span "Mark Inactive" at bounding box center [375, 233] width 24 height 10
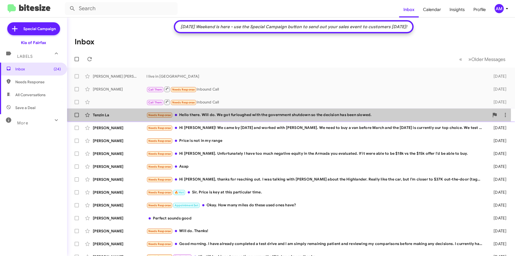
click at [229, 115] on div "Needs Response Hello there. Will do. We got furloughed with the government shut…" at bounding box center [318, 115] width 343 height 6
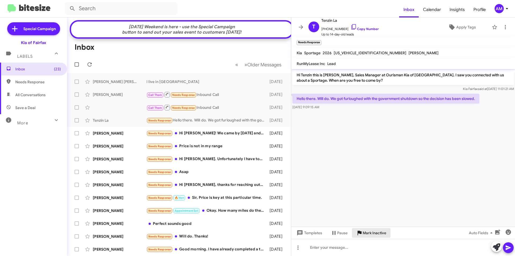
click at [374, 233] on span "Mark Inactive" at bounding box center [375, 233] width 24 height 10
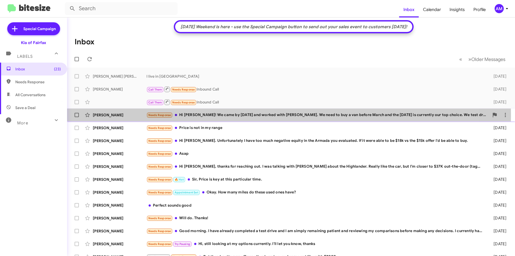
click at [188, 115] on div "Needs Response Hi [PERSON_NAME]! We came by [DATE] and worked with [PERSON_NAME…" at bounding box center [318, 115] width 343 height 6
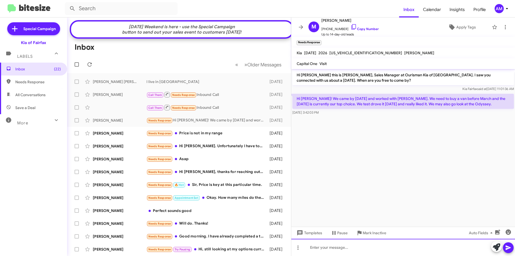
click at [384, 246] on div at bounding box center [403, 247] width 224 height 17
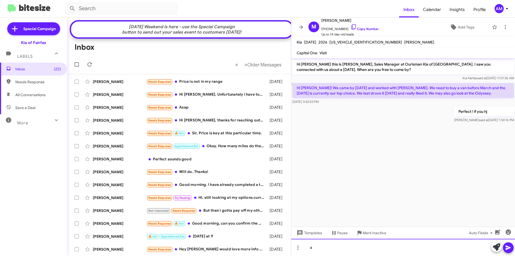
click at [427, 251] on div "a" at bounding box center [403, 247] width 224 height 17
click at [508, 245] on icon at bounding box center [508, 247] width 6 height 6
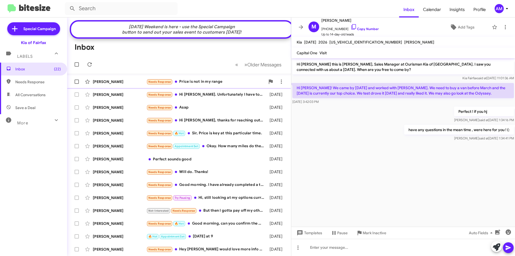
click at [216, 85] on div "Needs Response Price is not in my range" at bounding box center [206, 82] width 119 height 6
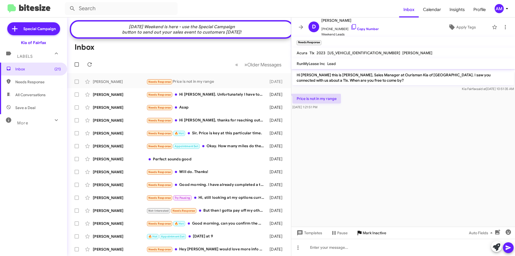
click at [375, 233] on span "Mark Inactive" at bounding box center [375, 233] width 24 height 10
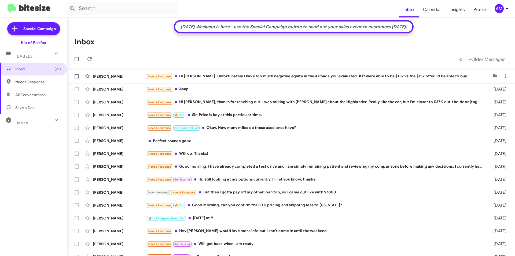
click at [216, 76] on div "Needs Response Hi [PERSON_NAME]. Unfortunately I have too much negative equity …" at bounding box center [318, 76] width 343 height 6
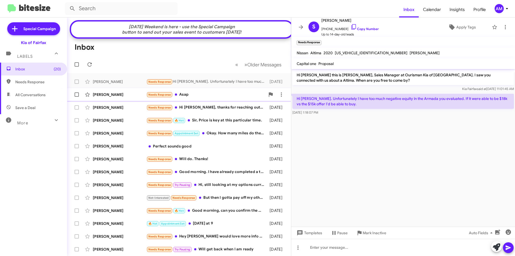
click at [207, 98] on div "Needs Response Asap" at bounding box center [206, 95] width 119 height 6
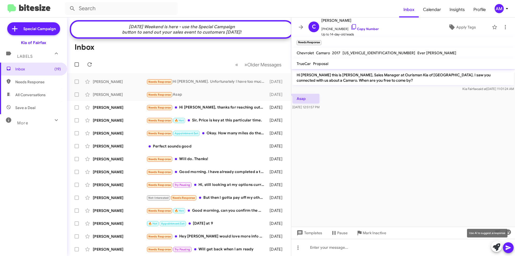
click at [494, 244] on icon at bounding box center [497, 247] width 8 height 8
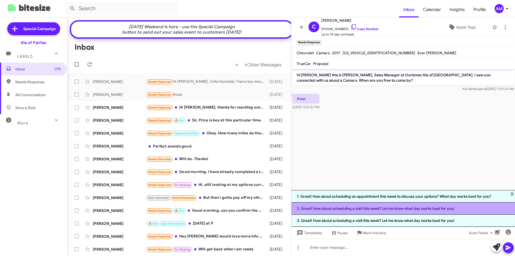
click at [379, 212] on li "2. Great! How about scheduling a visit this week? Let me know what day works be…" at bounding box center [403, 208] width 224 height 12
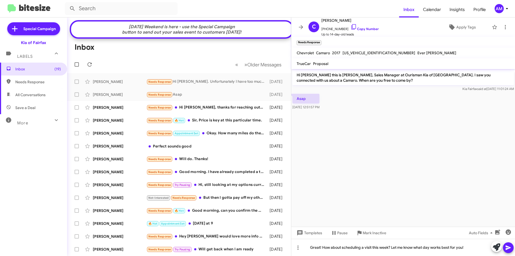
click at [509, 248] on icon at bounding box center [508, 247] width 5 height 5
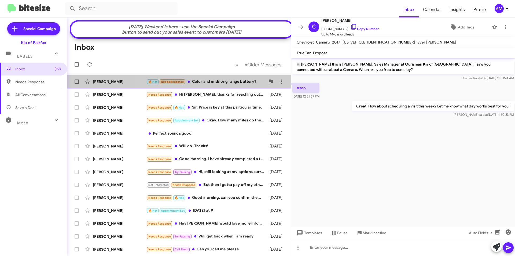
click at [217, 85] on div "🔥 Hot Needs Response Color and mid/long range battery?" at bounding box center [206, 82] width 119 height 6
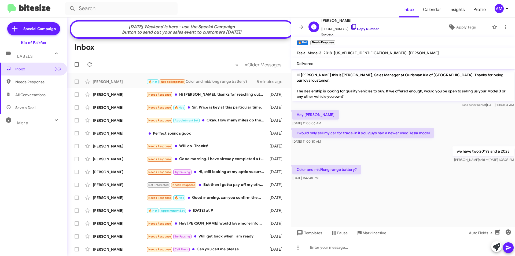
click at [365, 27] on link "Copy Number" at bounding box center [365, 29] width 28 height 4
drag, startPoint x: 439, startPoint y: 127, endPoint x: 296, endPoint y: 128, distance: 143.0
click at [296, 128] on div "I would only sell my car for trade-in if you guys had a newer used Tesla model …" at bounding box center [403, 136] width 224 height 18
copy p "I would only sell my car for trade-in if you guys had a newer used Tesla model"
click at [226, 98] on div "Needs Response Hi [PERSON_NAME], thanks for reaching out. I was talking with [P…" at bounding box center [206, 95] width 119 height 6
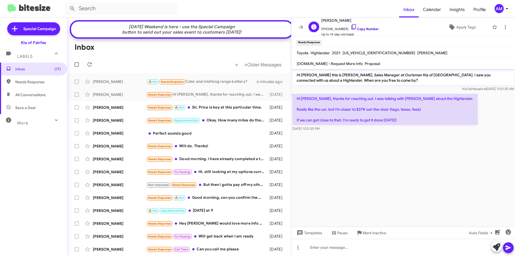
click at [358, 29] on link "Copy Number" at bounding box center [365, 29] width 28 height 4
click at [332, 248] on div at bounding box center [403, 247] width 224 height 17
drag, startPoint x: 366, startPoint y: 255, endPoint x: 366, endPoint y: 250, distance: 5.1
click at [366, 254] on div at bounding box center [403, 247] width 224 height 17
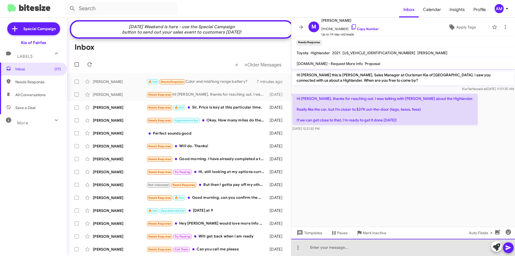
click at [366, 250] on div at bounding box center [403, 247] width 224 height 17
drag, startPoint x: 324, startPoint y: 248, endPoint x: 413, endPoint y: 249, distance: 89.1
click at [413, 249] on div "unfourtinly" at bounding box center [403, 247] width 224 height 17
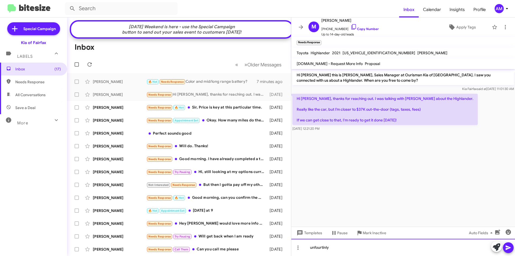
click at [327, 246] on div "unfourtinly" at bounding box center [403, 247] width 224 height 17
drag, startPoint x: 327, startPoint y: 246, endPoint x: 430, endPoint y: 247, distance: 103.6
click at [437, 247] on div "unfourtinly" at bounding box center [403, 247] width 224 height 17
drag, startPoint x: 324, startPoint y: 248, endPoint x: 416, endPoint y: 247, distance: 91.5
click at [417, 247] on div "unfourtintly" at bounding box center [403, 247] width 224 height 17
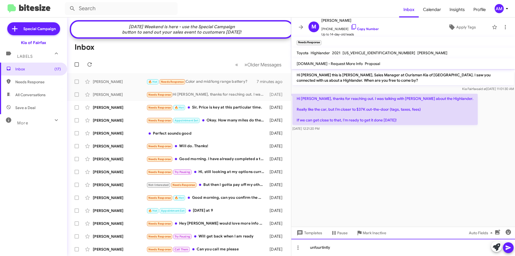
click at [344, 243] on div "unfourtintly" at bounding box center [403, 247] width 224 height 17
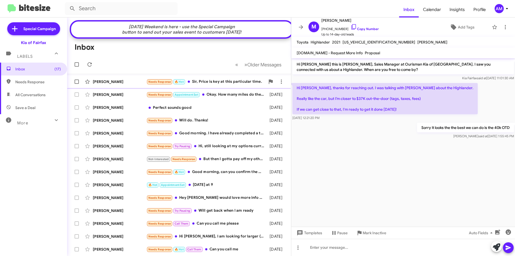
click at [213, 85] on div "Needs Response 🔥 Hot Sir, Price is key at this particular time." at bounding box center [206, 82] width 119 height 6
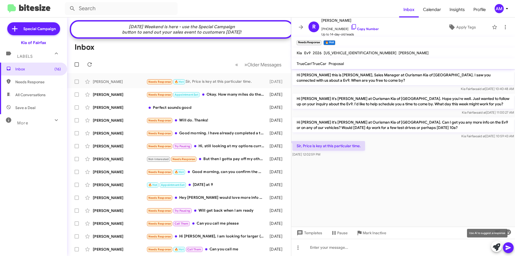
click at [494, 247] on icon at bounding box center [497, 247] width 8 height 8
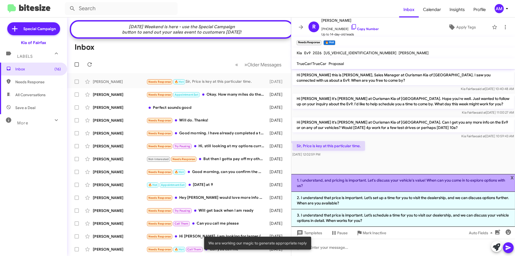
click at [405, 188] on li "1. I understand, and pricing is important. Let's discuss your vehicle's value! …" at bounding box center [403, 183] width 224 height 18
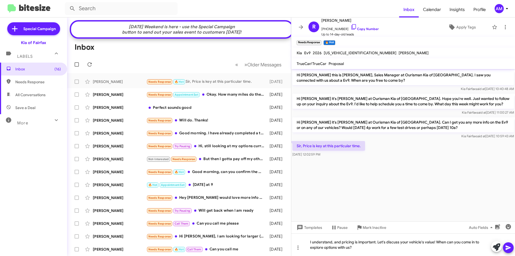
click at [506, 246] on icon at bounding box center [508, 247] width 6 height 6
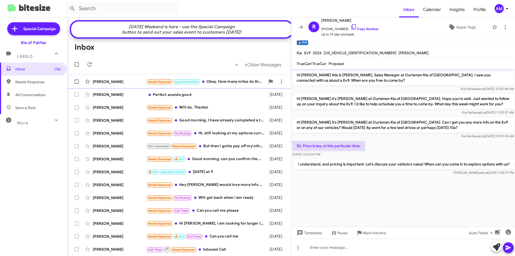
click at [252, 84] on div "Needs Response Appointment Set Okay. How many miles do these used ones have?" at bounding box center [206, 82] width 119 height 6
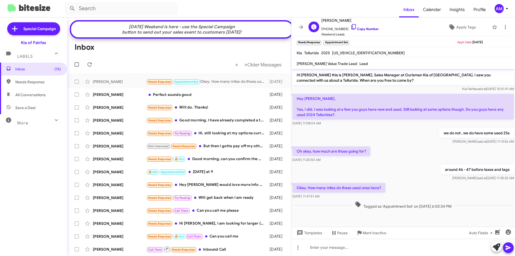
click at [367, 29] on link "Copy Number" at bounding box center [365, 29] width 28 height 4
click at [384, 235] on span "Mark Inactive" at bounding box center [375, 233] width 24 height 10
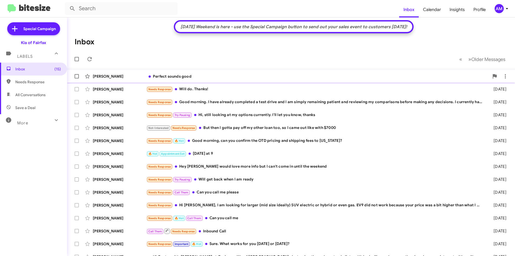
click at [205, 71] on div "[PERSON_NAME] Perfect sounds good [DATE]" at bounding box center [291, 76] width 440 height 11
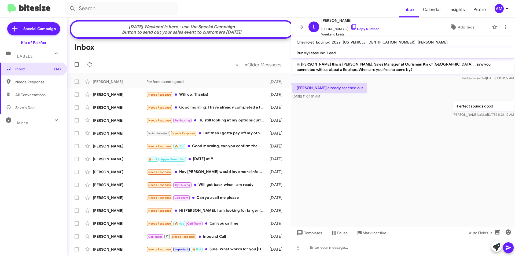
click at [366, 244] on div at bounding box center [403, 247] width 224 height 17
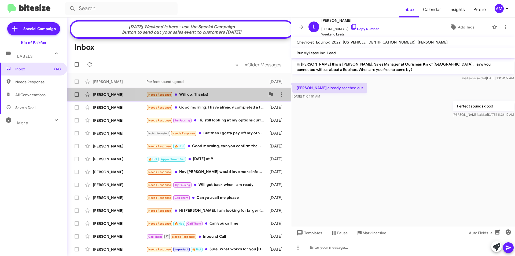
click at [202, 100] on div "[PERSON_NAME] Needs Response Will do. Thanks! [DATE]" at bounding box center [179, 94] width 216 height 11
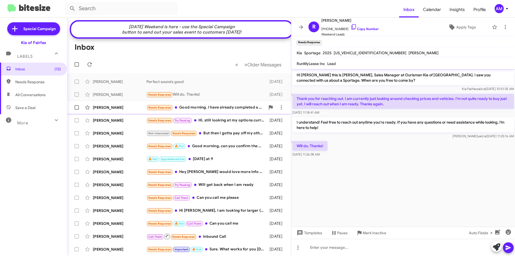
click at [203, 108] on div "Needs Response Good morning. I have already completed a test drive and I am sim…" at bounding box center [206, 107] width 119 height 6
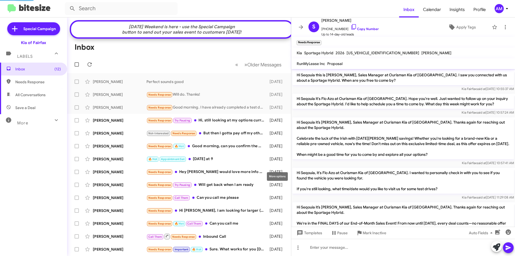
scroll to position [123, 0]
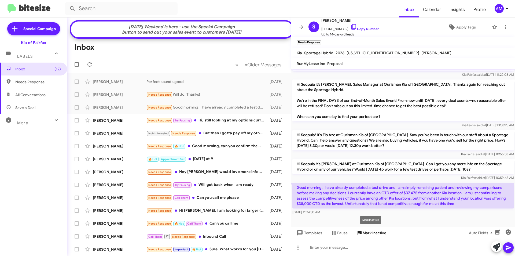
click at [378, 234] on span "Mark Inactive" at bounding box center [375, 233] width 24 height 10
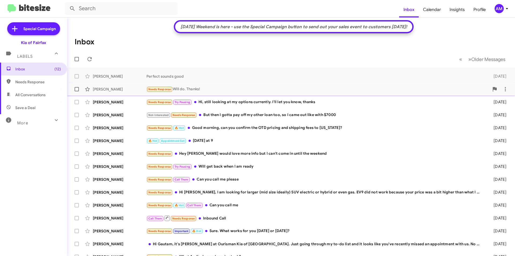
click at [243, 102] on div "Needs Response Try Pausing Hi, still looking at my options currently. I'll let …" at bounding box center [316, 102] width 339 height 6
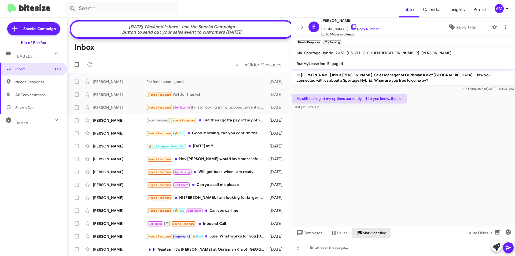
click at [368, 230] on span "Mark Inactive" at bounding box center [375, 233] width 24 height 10
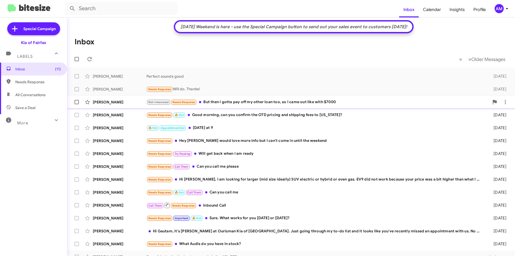
click at [279, 105] on div "[PERSON_NAME] Not-Interested Needs Response But then I gotta pay off my other l…" at bounding box center [291, 102] width 440 height 11
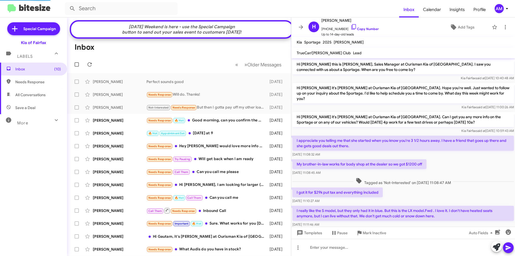
scroll to position [96, 0]
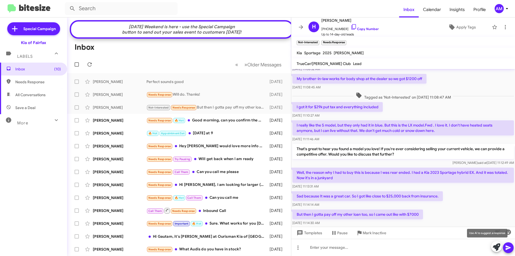
click at [496, 245] on icon at bounding box center [497, 247] width 8 height 8
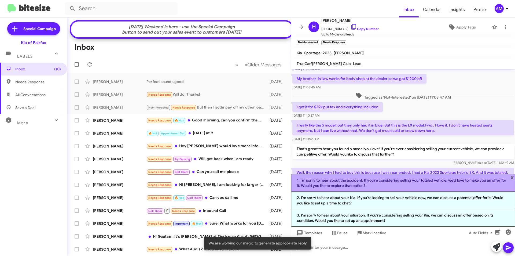
click at [362, 184] on li "1. I’m sorry to hear about the accident. If you’re considering selling your tot…" at bounding box center [403, 183] width 224 height 18
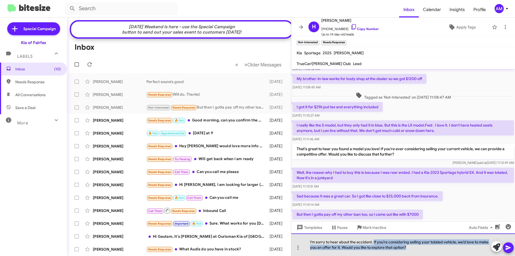
drag, startPoint x: 374, startPoint y: 240, endPoint x: 414, endPoint y: 254, distance: 42.9
click at [416, 253] on div "I’m sorry to hear about the accident. If you’re considering selling your totale…" at bounding box center [403, 244] width 224 height 23
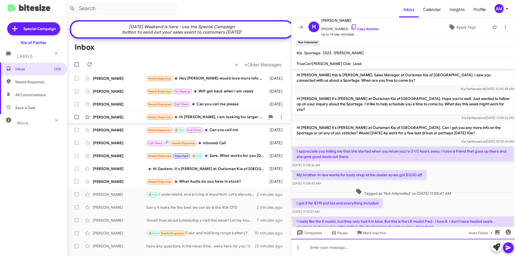
scroll to position [0, 0]
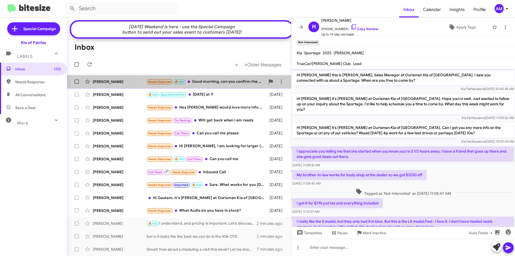
click at [229, 85] on div "Needs Response 🔥 Hot Good morning, can you confirm the OTD pricing and shipping…" at bounding box center [206, 82] width 119 height 6
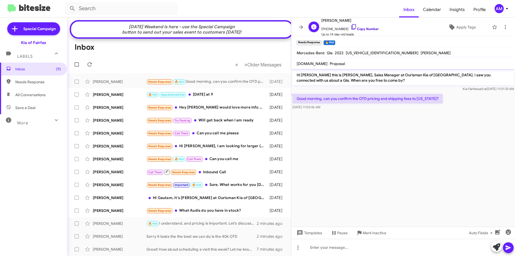
click at [361, 28] on link "Copy Number" at bounding box center [365, 29] width 28 height 4
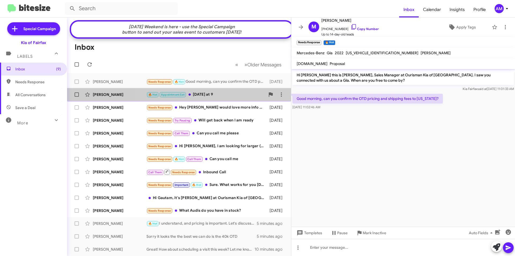
click at [217, 98] on div "🔥 Hot Appointment Set [DATE] at 9" at bounding box center [206, 95] width 119 height 6
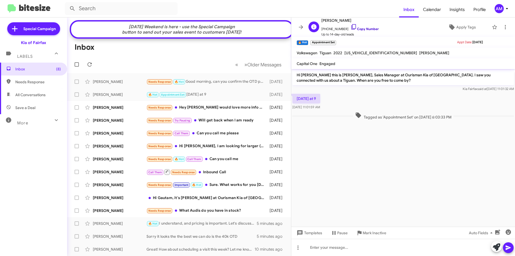
click at [360, 30] on link "Copy Number" at bounding box center [365, 29] width 28 height 4
click at [363, 29] on link "Copy Number" at bounding box center [365, 29] width 28 height 4
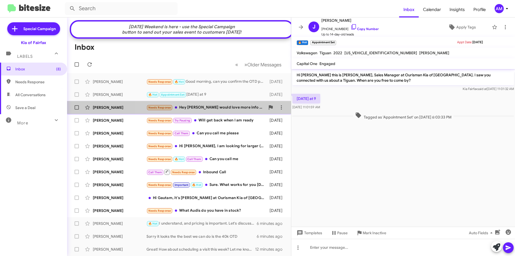
click at [222, 111] on div "Needs Response Hey [PERSON_NAME] would love more info but I can't come in until…" at bounding box center [206, 107] width 119 height 6
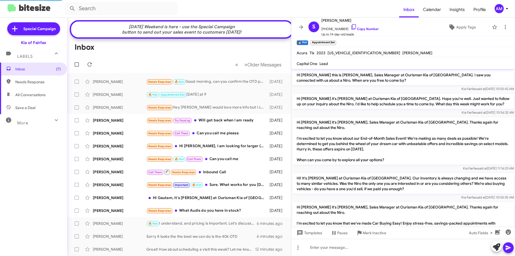
scroll to position [230, 0]
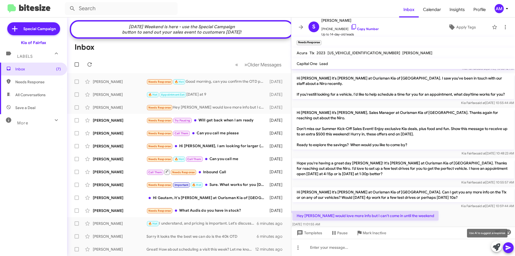
click at [498, 247] on icon at bounding box center [497, 247] width 8 height 8
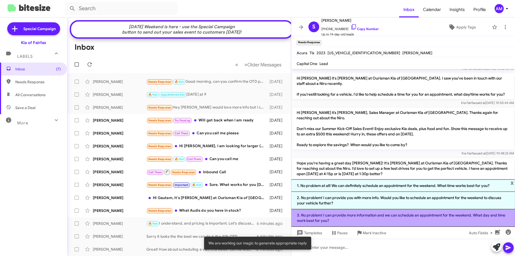
click at [375, 218] on li "3. No problem! I can provide more information and we can schedule an appointmen…" at bounding box center [403, 217] width 224 height 17
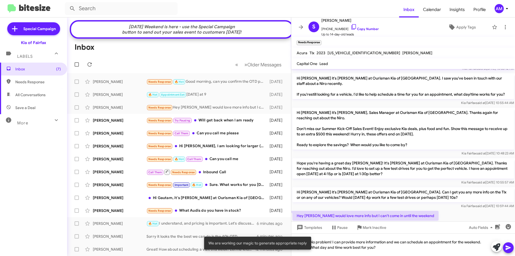
click at [503, 247] on button at bounding box center [508, 247] width 11 height 11
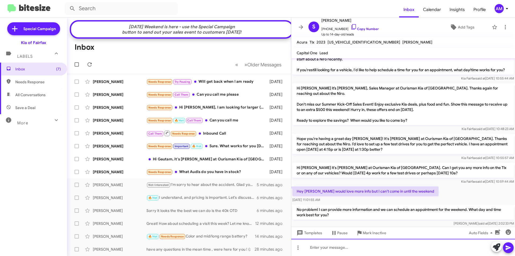
scroll to position [244, 0]
click at [232, 85] on div "Needs Response Try Pausing Will get back when I am ready" at bounding box center [206, 82] width 119 height 6
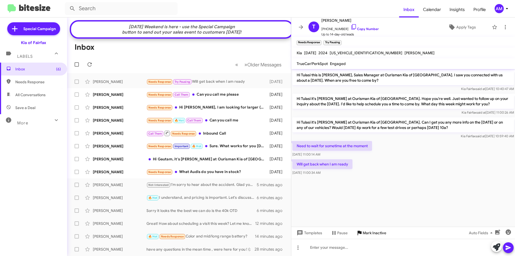
click at [379, 231] on span "Mark Inactive" at bounding box center [375, 233] width 24 height 10
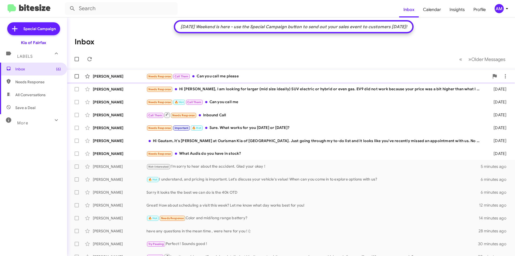
click at [242, 77] on div "Needs Response Call Them Can you call me please" at bounding box center [318, 76] width 343 height 6
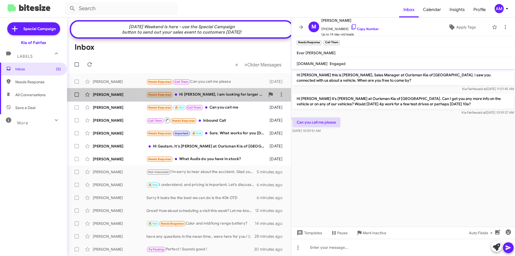
click at [234, 97] on div "Needs Response Hi [PERSON_NAME], I am looking for larger (mid size ideally) SUV…" at bounding box center [206, 95] width 119 height 6
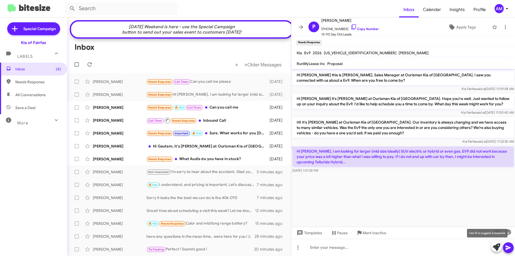
click at [496, 249] on icon at bounding box center [497, 247] width 8 height 8
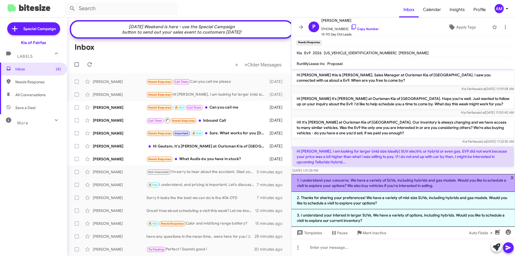
click at [346, 185] on li "1. I understand your concerns. We have a variety of SUVs, including hybrids and…" at bounding box center [403, 183] width 224 height 18
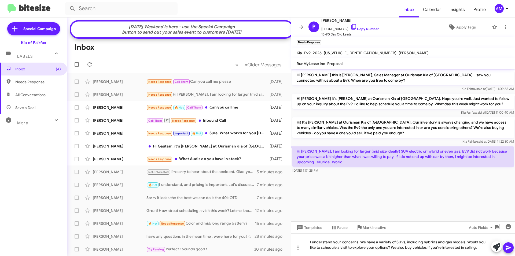
click at [509, 247] on icon at bounding box center [508, 247] width 5 height 5
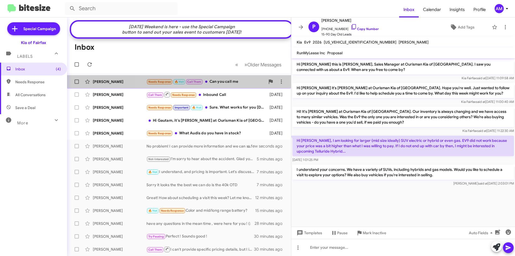
click at [216, 85] on div "Needs Response 🔥 Hot Call Them Can you call me" at bounding box center [206, 82] width 119 height 6
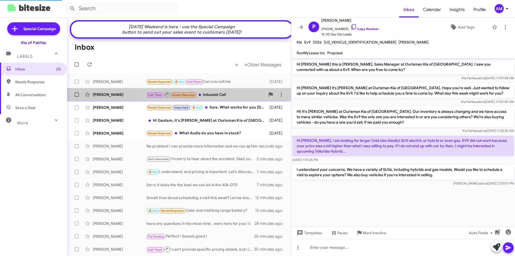
click at [220, 98] on div "Call Them Needs Response Inbound Call" at bounding box center [206, 94] width 119 height 7
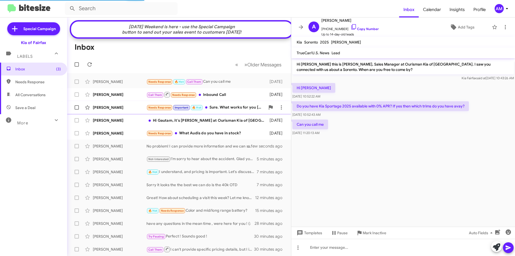
click at [232, 111] on div "Needs Response Important 🔥 Hot Sure. What works for you [DATE] or [DATE]?" at bounding box center [206, 107] width 119 height 6
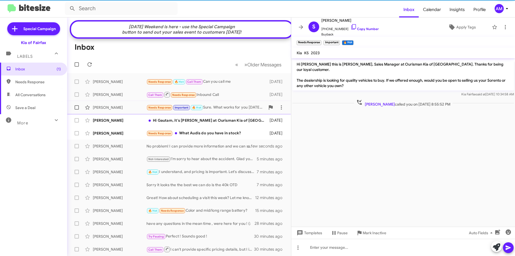
click at [231, 109] on div "Needs Response Important 🔥 Hot Sure. What works for you [DATE] or [DATE]?" at bounding box center [206, 107] width 119 height 6
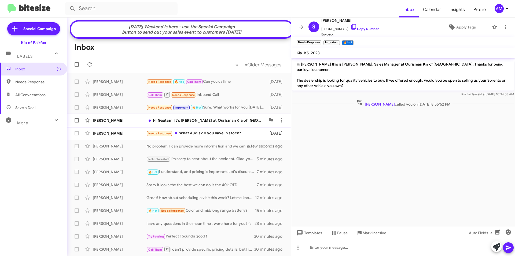
click at [235, 123] on div "Hi Gautam, it's [PERSON_NAME] at Ourisman Kia of [GEOGRAPHIC_DATA]. Just going …" at bounding box center [206, 120] width 119 height 5
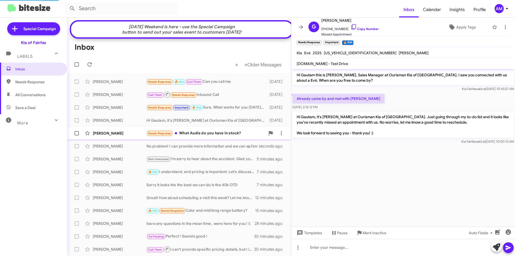
click at [246, 135] on div "Needs Response What Audis do you have in stock?" at bounding box center [206, 133] width 119 height 6
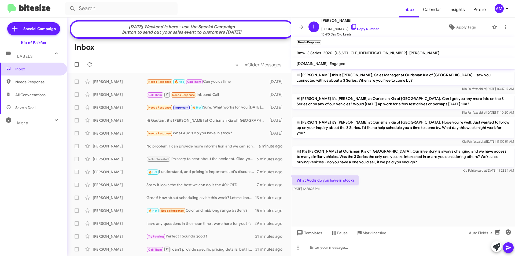
click at [30, 66] on span "Inbox" at bounding box center [33, 69] width 67 height 13
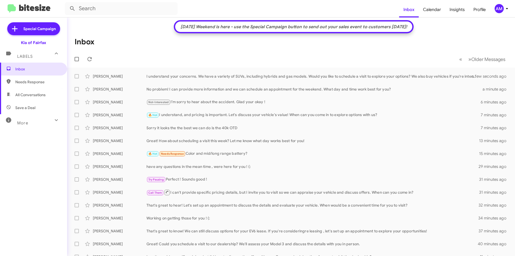
click at [36, 80] on span "Needs Response" at bounding box center [38, 81] width 46 height 5
type input "in:needs-response"
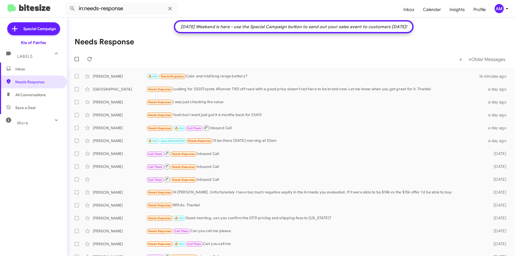
click at [41, 72] on span "Inbox" at bounding box center [33, 69] width 67 height 13
